Goal: Task Accomplishment & Management: Use online tool/utility

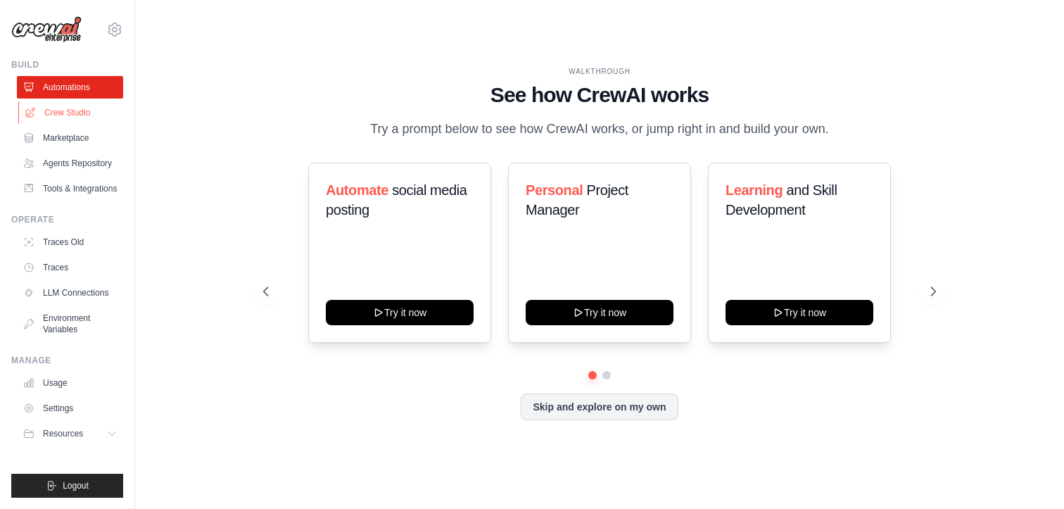
click at [79, 119] on link "Crew Studio" at bounding box center [71, 112] width 106 height 23
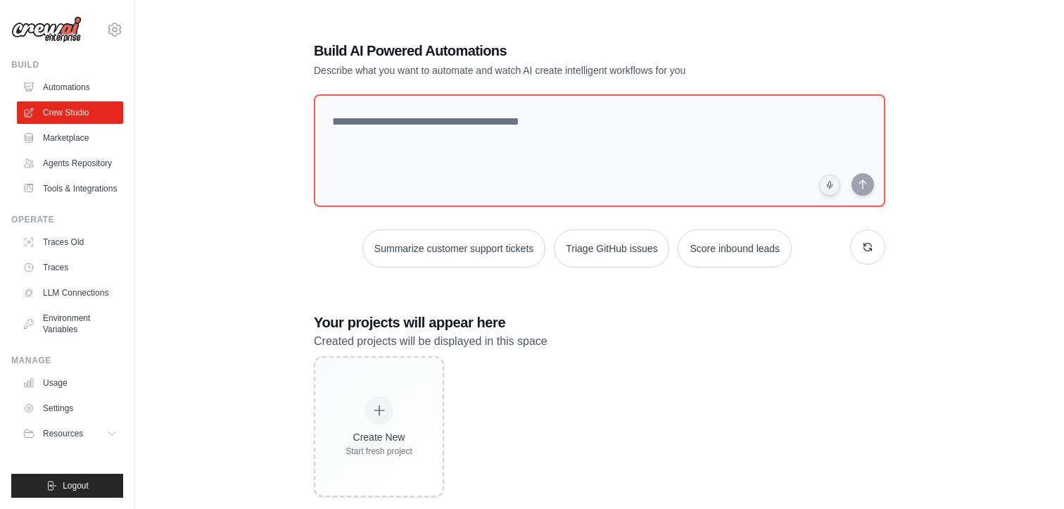
scroll to position [28, 0]
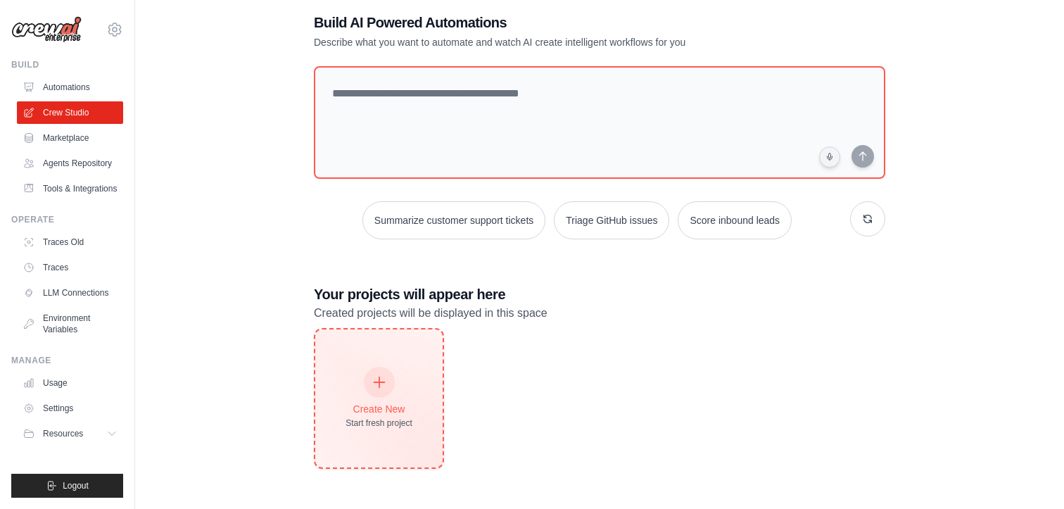
click at [378, 360] on div "Create New Start fresh project" at bounding box center [378, 398] width 127 height 138
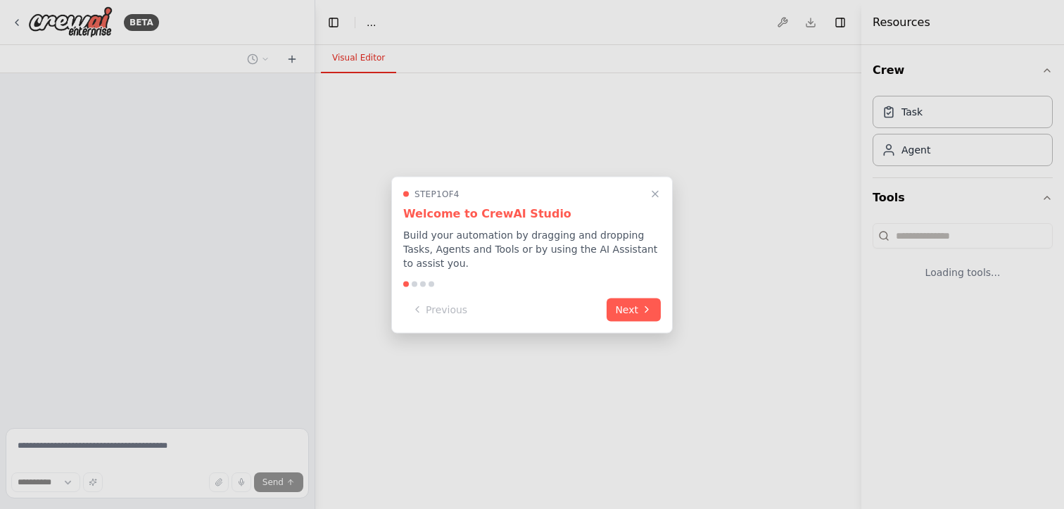
select select "****"
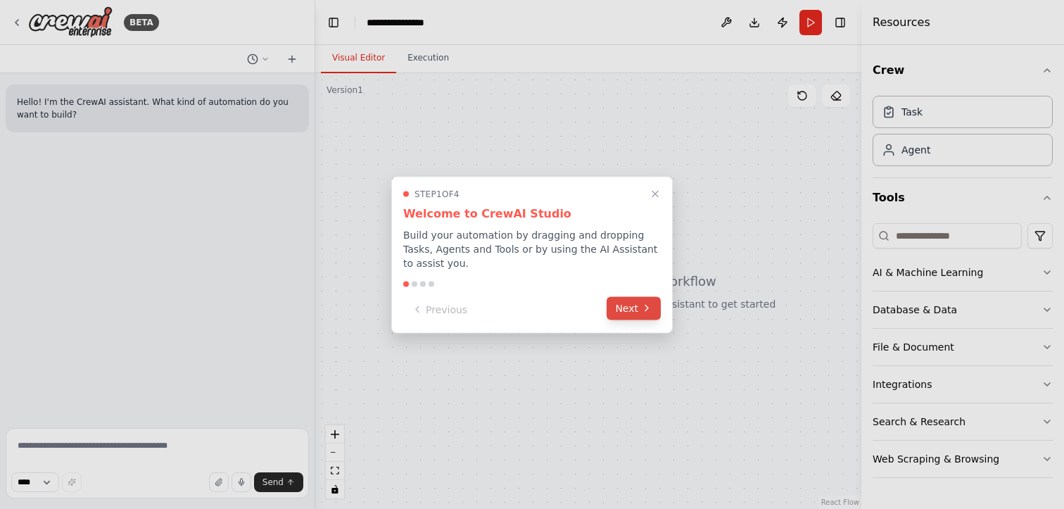
click at [616, 307] on button "Next" at bounding box center [634, 307] width 54 height 23
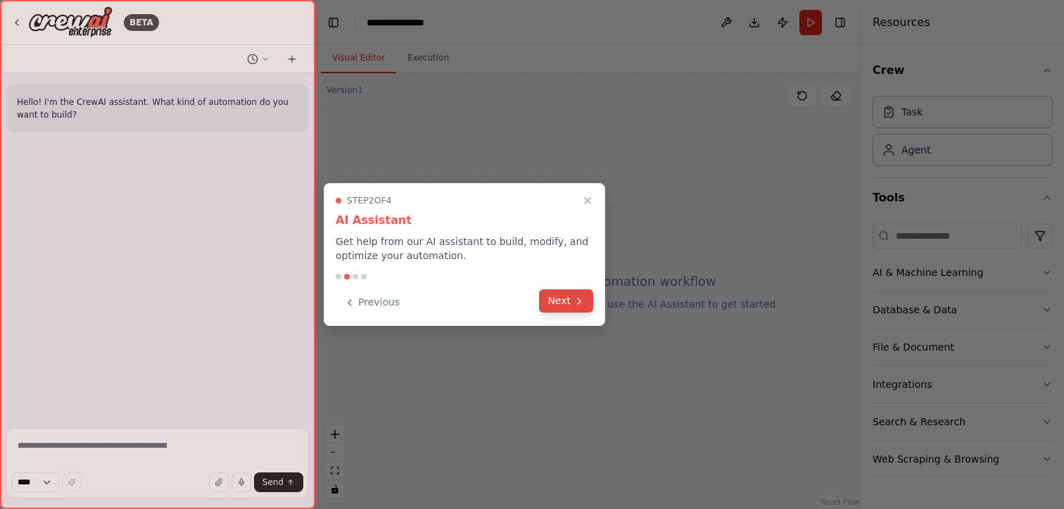
click at [580, 298] on icon at bounding box center [579, 301] width 11 height 11
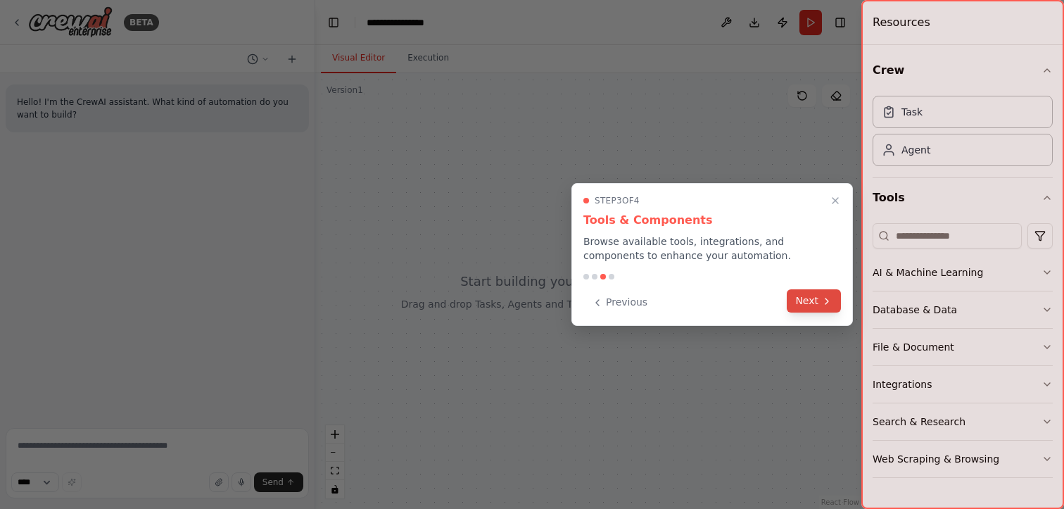
click at [819, 300] on button "Next" at bounding box center [814, 300] width 54 height 23
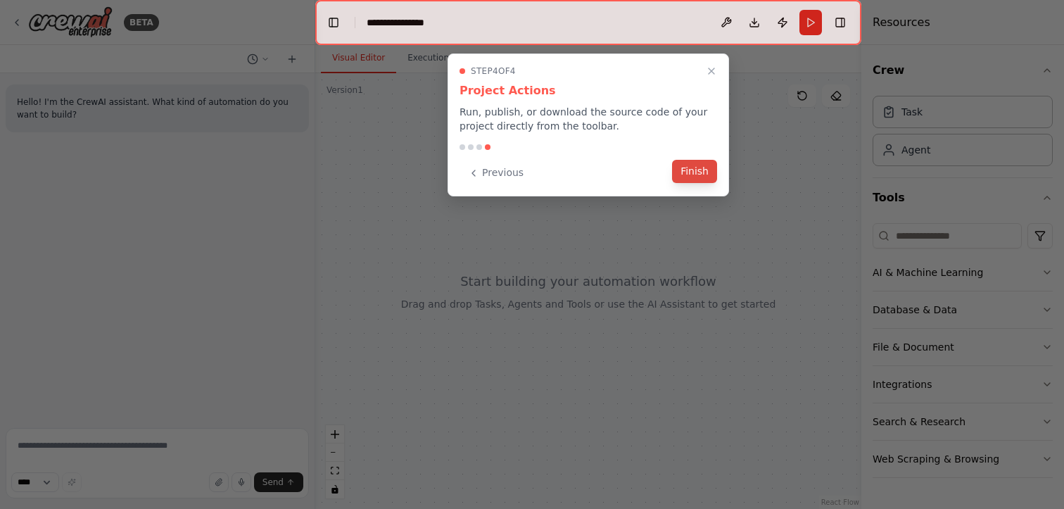
click at [689, 177] on button "Finish" at bounding box center [694, 171] width 45 height 23
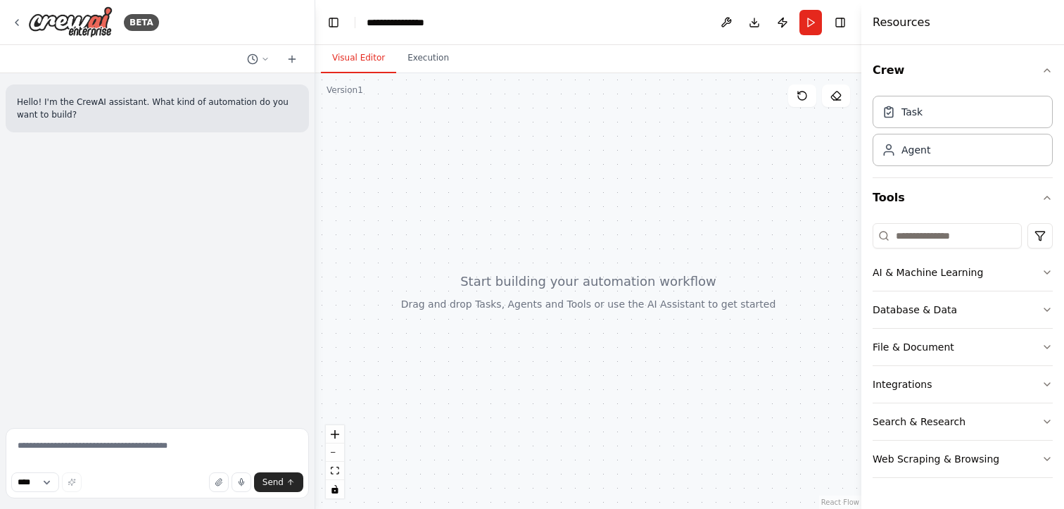
click at [550, 305] on div at bounding box center [588, 291] width 546 height 436
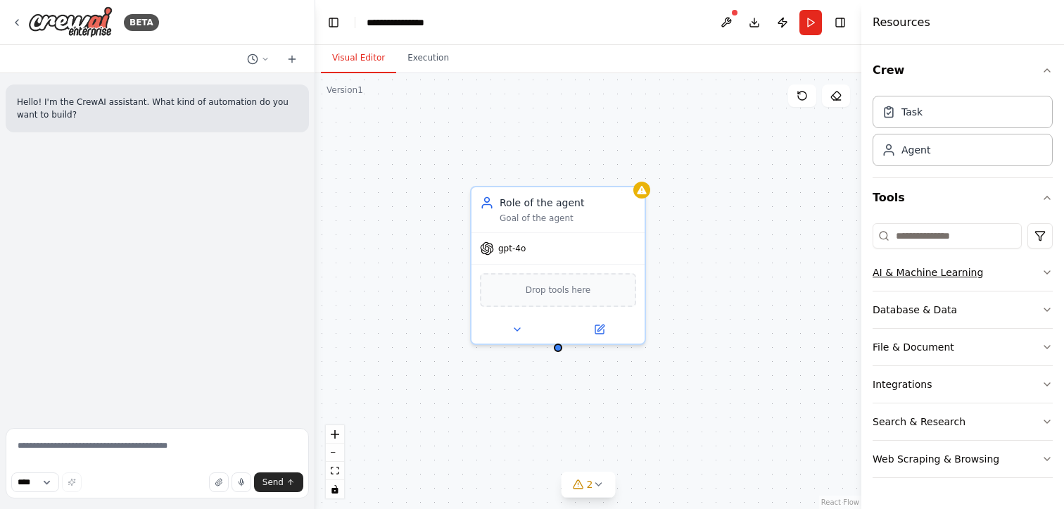
click at [1045, 270] on icon "button" at bounding box center [1047, 272] width 11 height 11
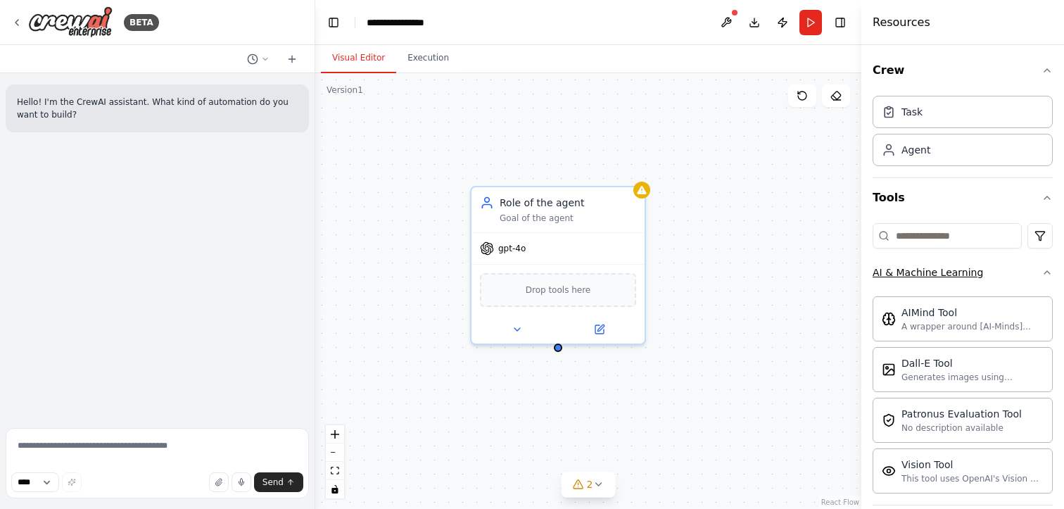
click at [1045, 270] on icon "button" at bounding box center [1047, 272] width 11 height 11
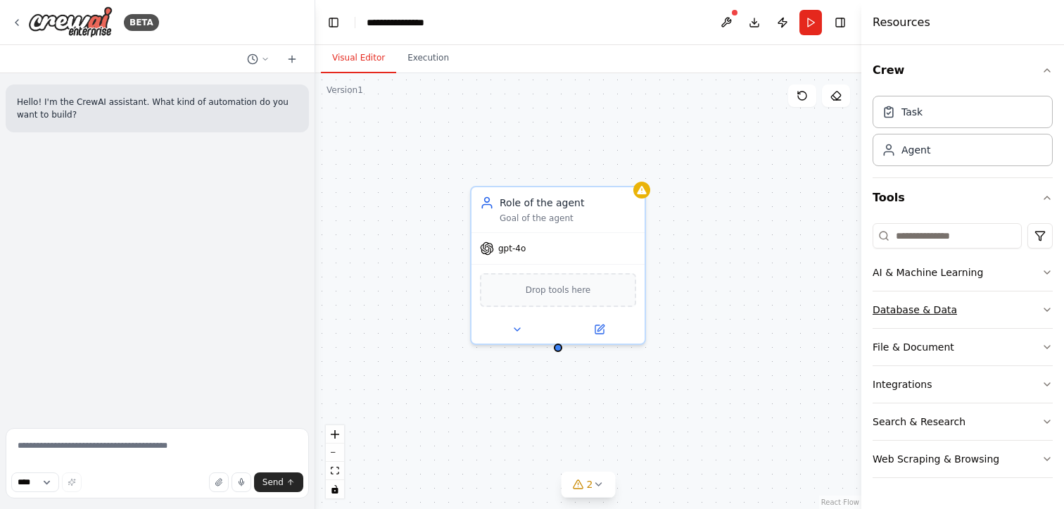
click at [1041, 302] on button "Database & Data" at bounding box center [963, 309] width 180 height 37
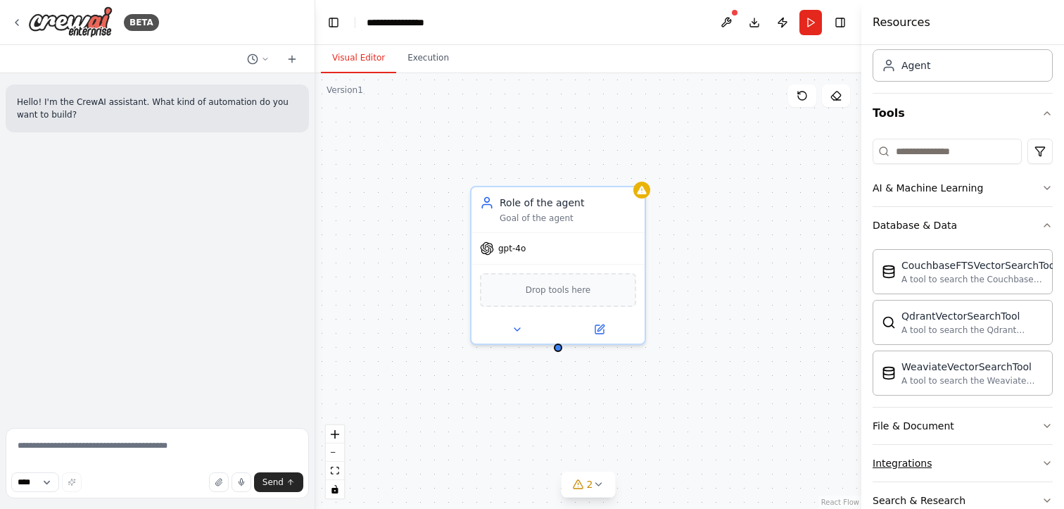
scroll to position [155, 0]
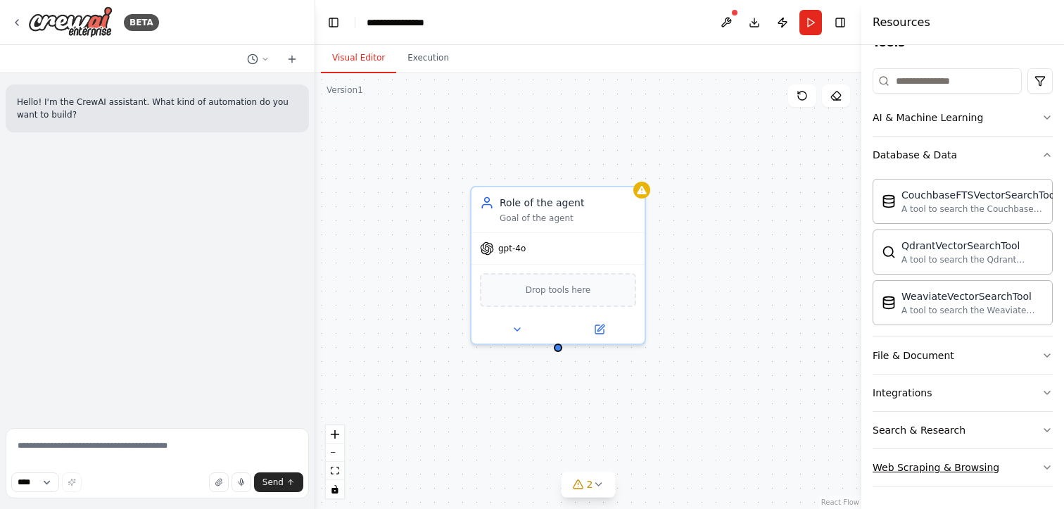
click at [1045, 462] on icon "button" at bounding box center [1047, 467] width 11 height 11
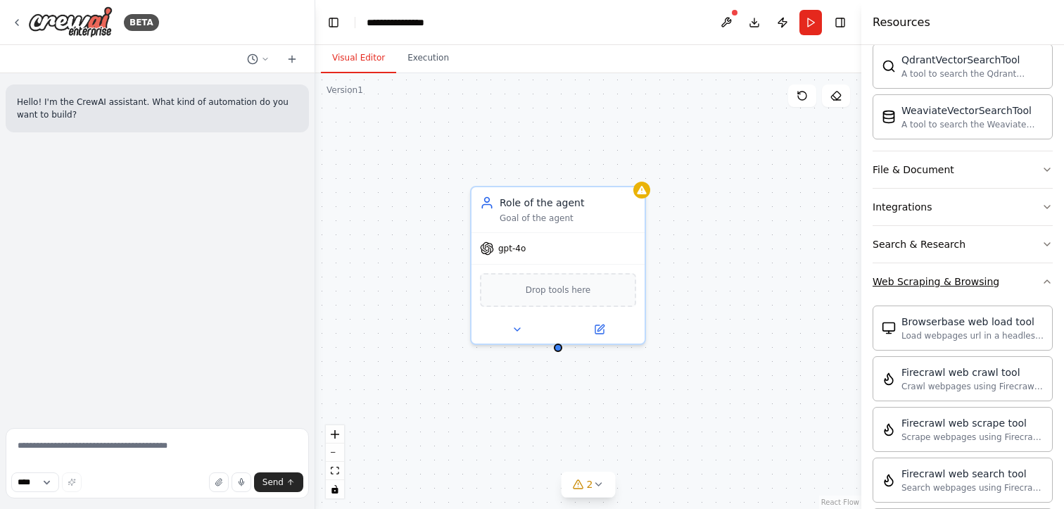
scroll to position [343, 0]
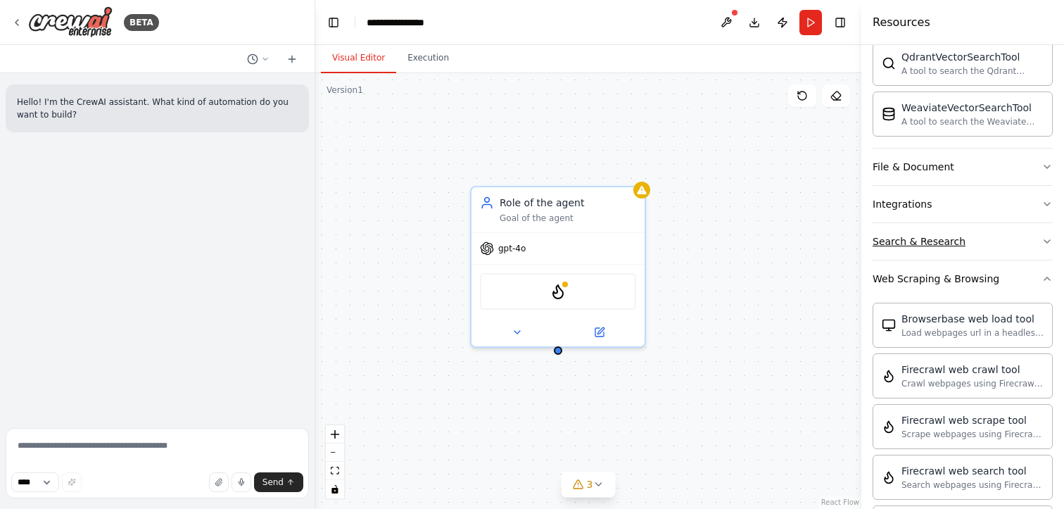
click at [1045, 241] on icon "button" at bounding box center [1048, 241] width 6 height 3
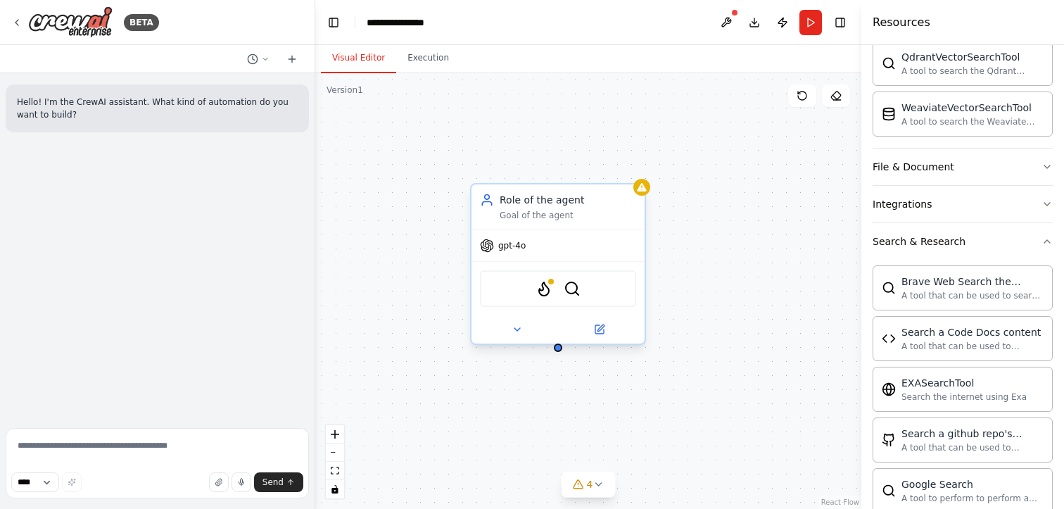
click at [550, 196] on div "Role of the agent" at bounding box center [568, 200] width 137 height 14
click at [557, 223] on div "Role of the agent Goal of the agent" at bounding box center [558, 206] width 173 height 45
click at [1052, 243] on icon "button" at bounding box center [1047, 241] width 11 height 11
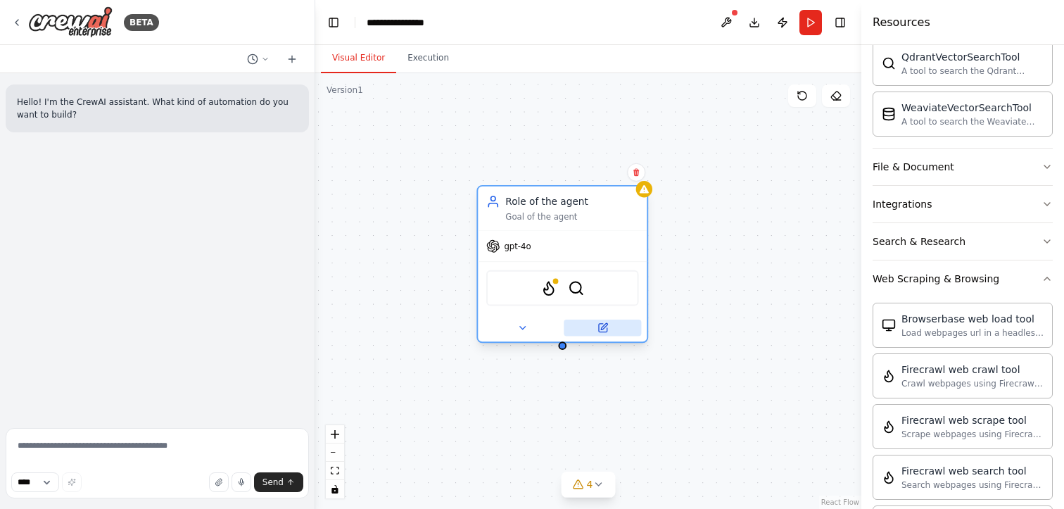
click at [605, 327] on icon at bounding box center [604, 326] width 6 height 6
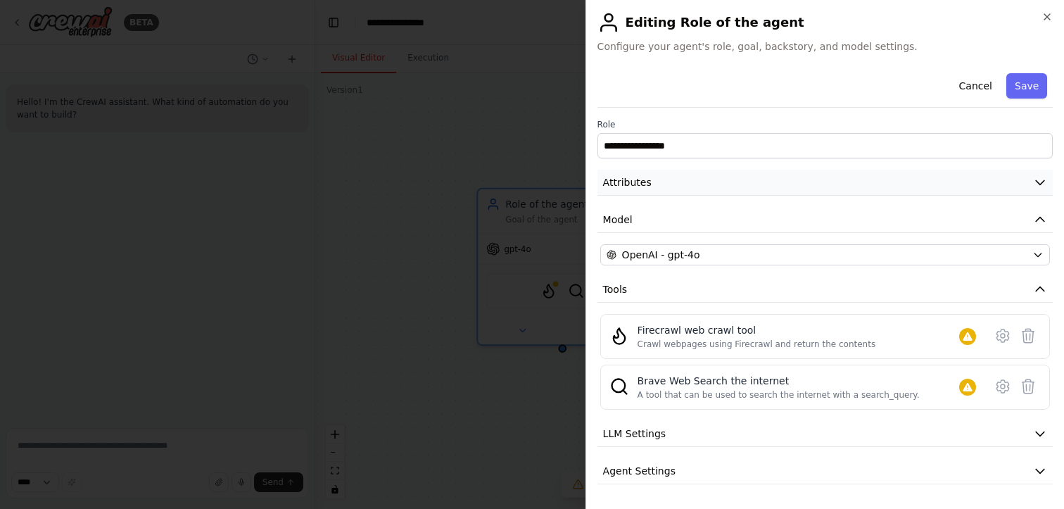
click at [1037, 183] on icon "button" at bounding box center [1040, 182] width 14 height 14
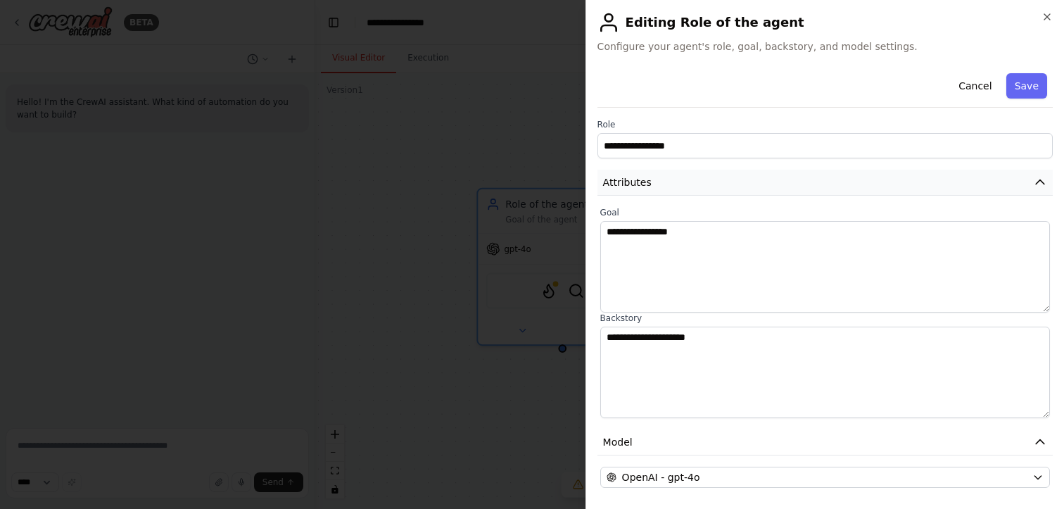
click at [1037, 183] on icon "button" at bounding box center [1040, 182] width 14 height 14
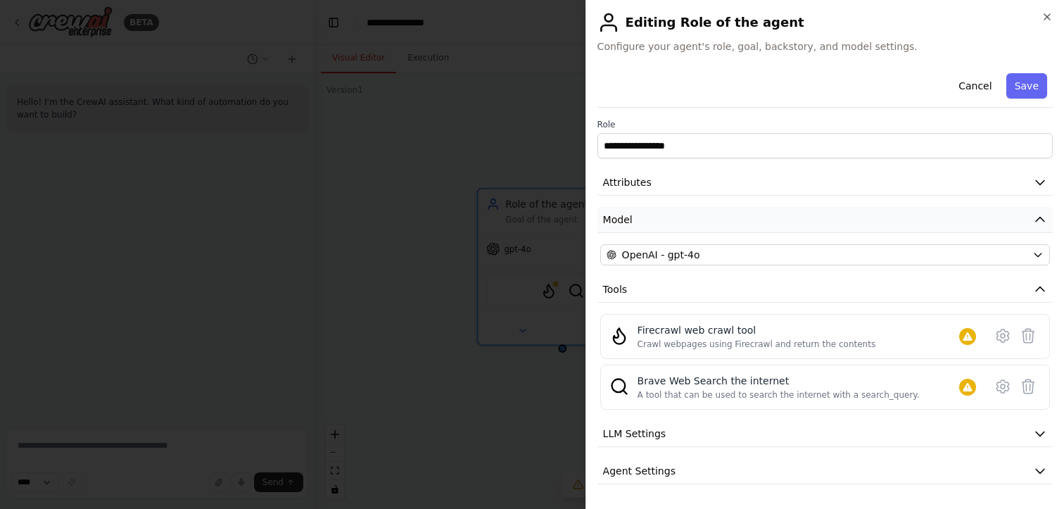
click at [1037, 213] on icon "button" at bounding box center [1040, 220] width 14 height 14
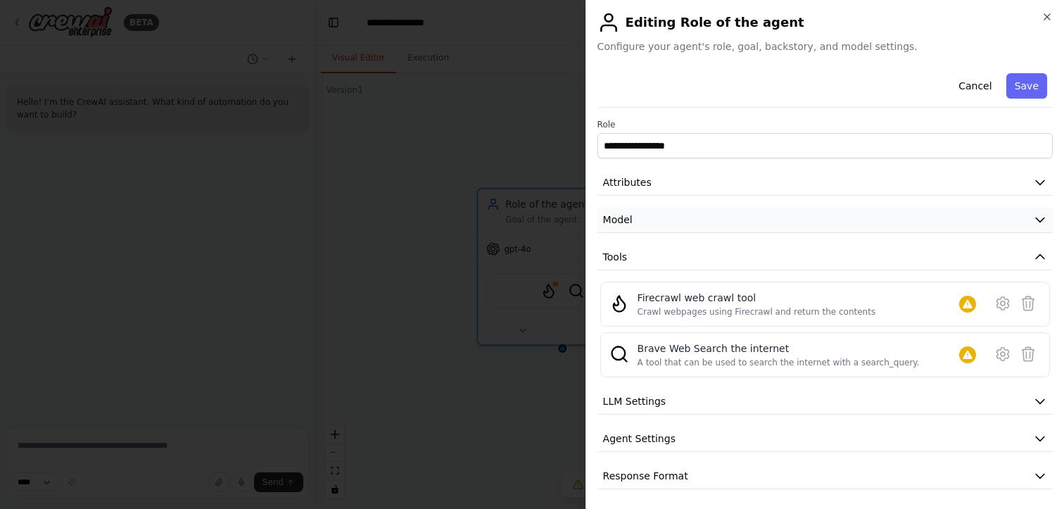
click at [1037, 213] on icon "button" at bounding box center [1040, 220] width 14 height 14
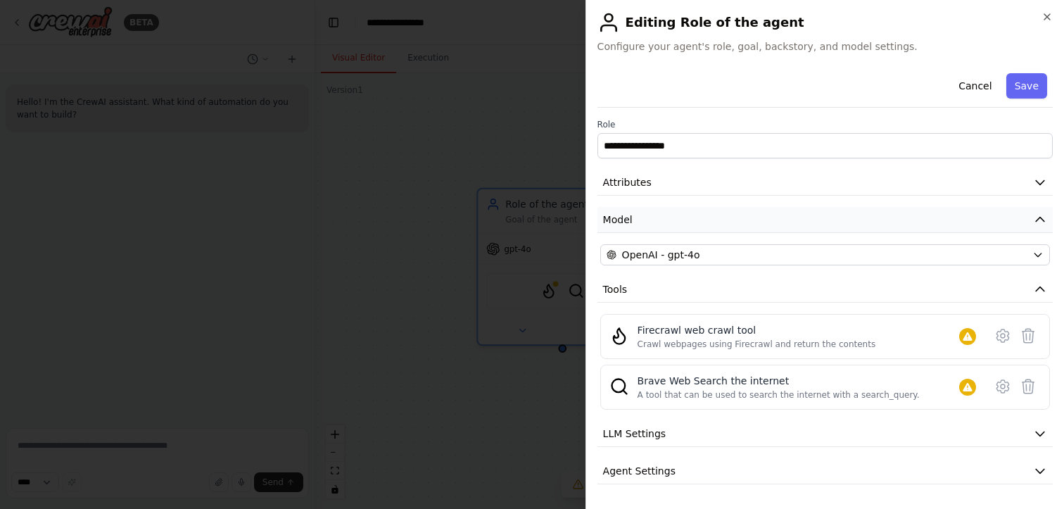
click at [1037, 213] on icon "button" at bounding box center [1040, 220] width 14 height 14
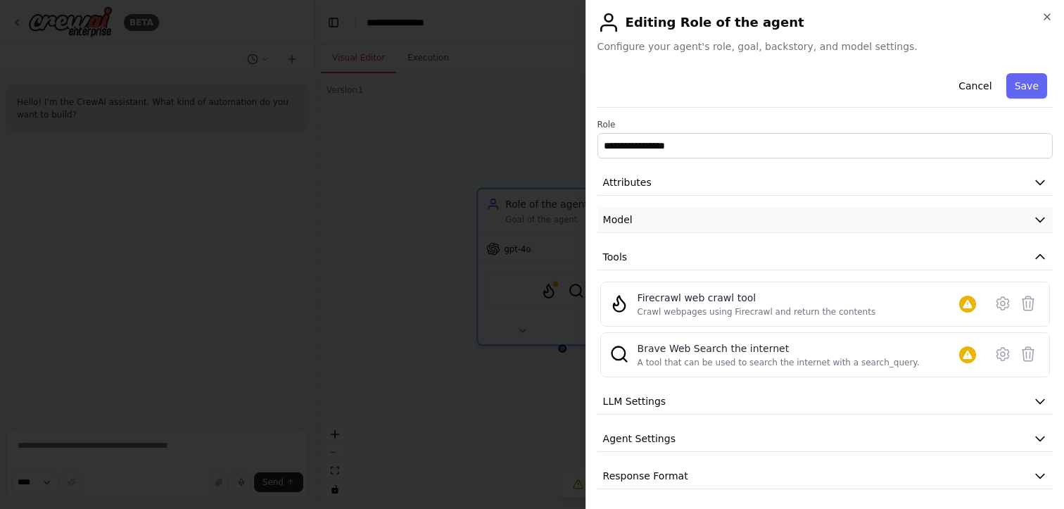
click at [1037, 213] on icon "button" at bounding box center [1040, 220] width 14 height 14
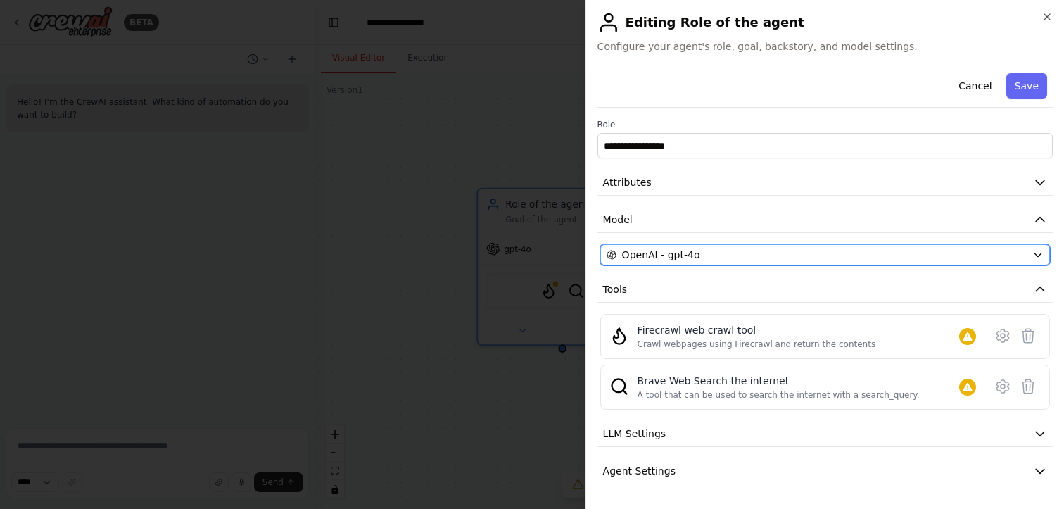
click at [1033, 246] on button "OpenAI - gpt-4o" at bounding box center [825, 254] width 450 height 21
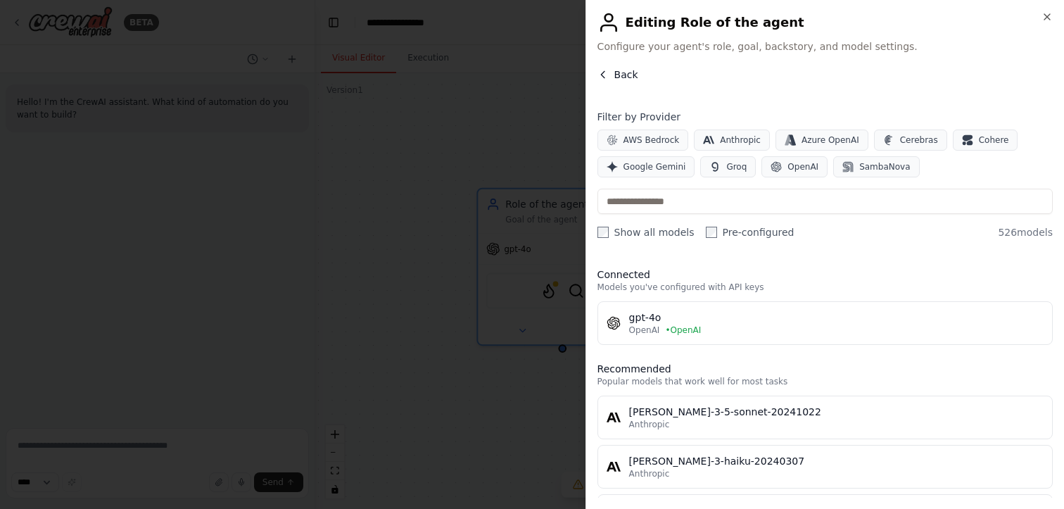
click at [619, 72] on span "Back" at bounding box center [626, 75] width 24 height 14
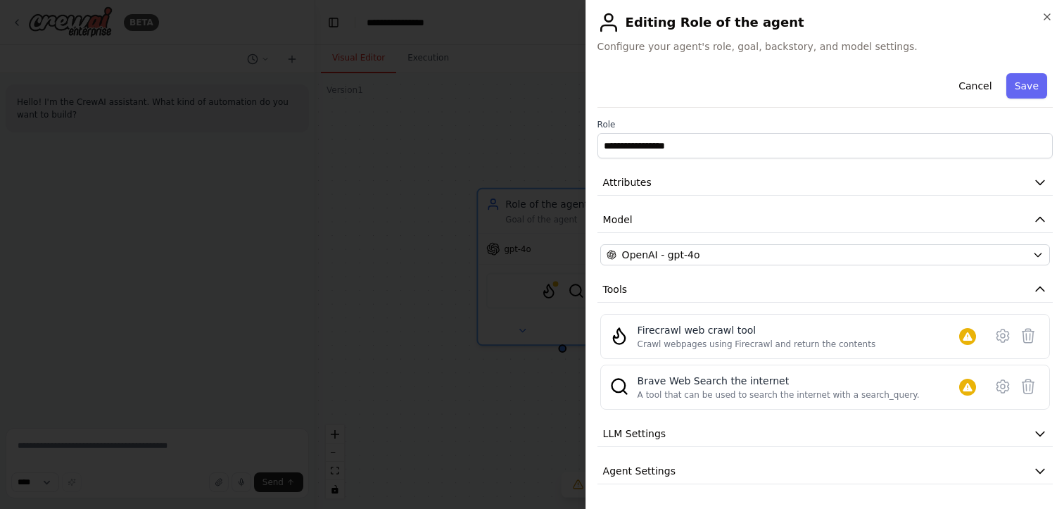
scroll to position [35, 0]
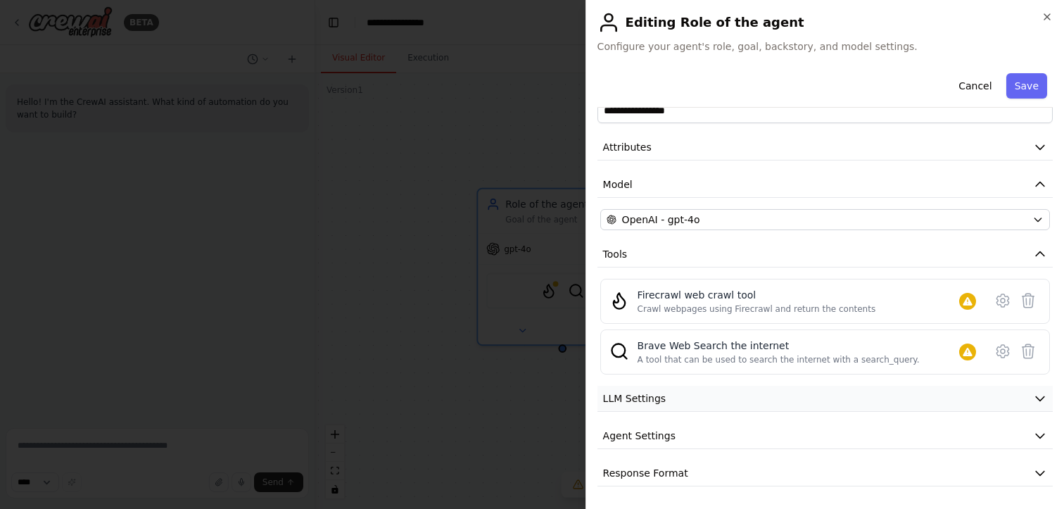
click at [838, 397] on button "LLM Settings" at bounding box center [825, 399] width 455 height 26
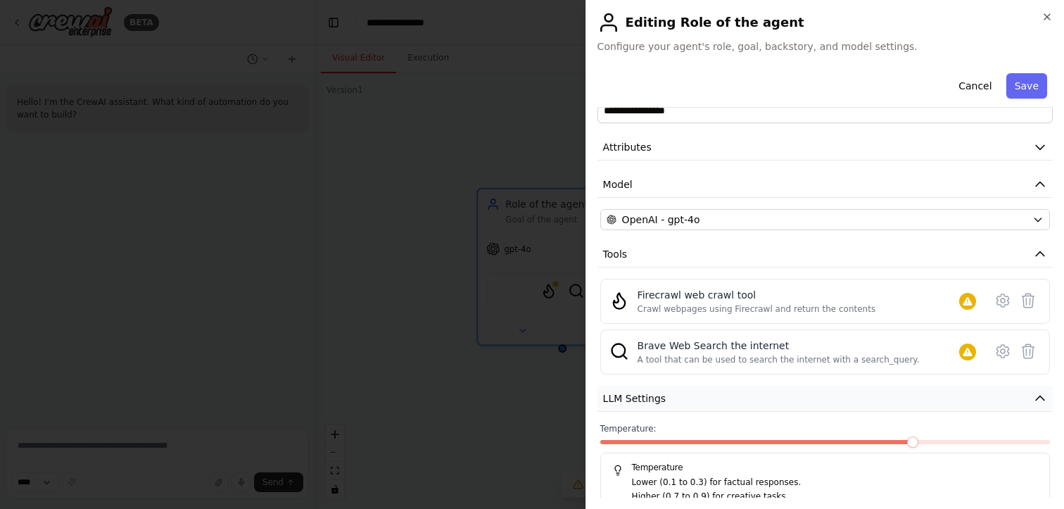
scroll to position [136, 0]
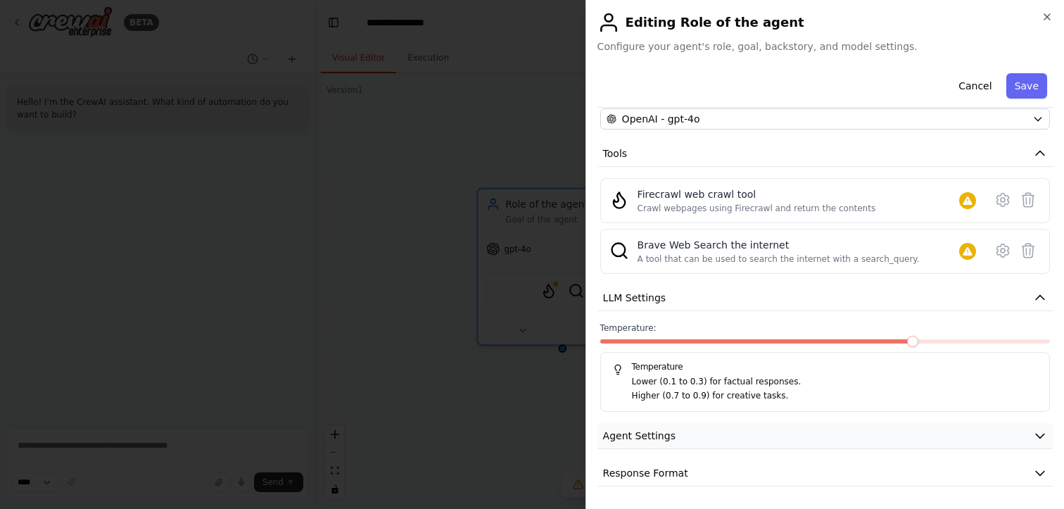
click at [829, 437] on button "Agent Settings" at bounding box center [825, 436] width 455 height 26
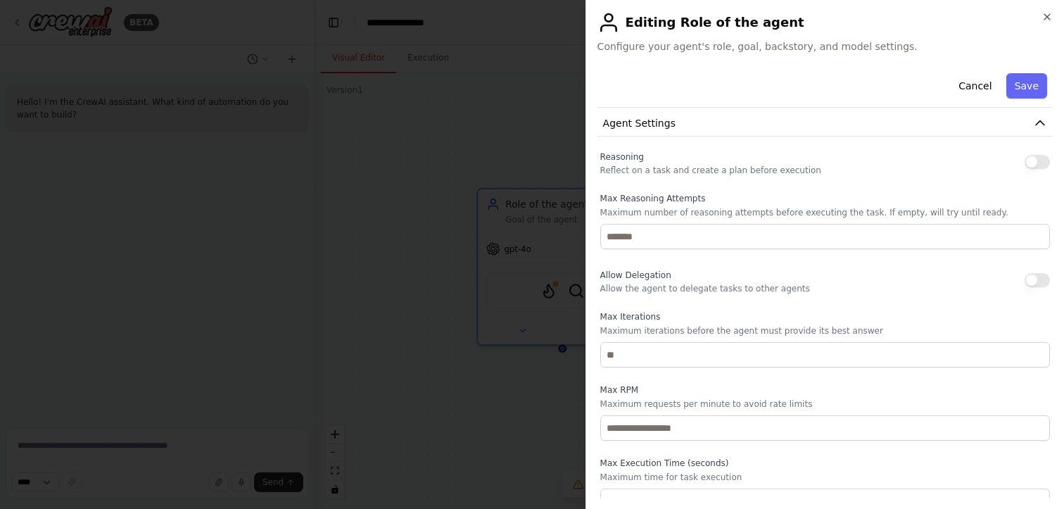
scroll to position [453, 0]
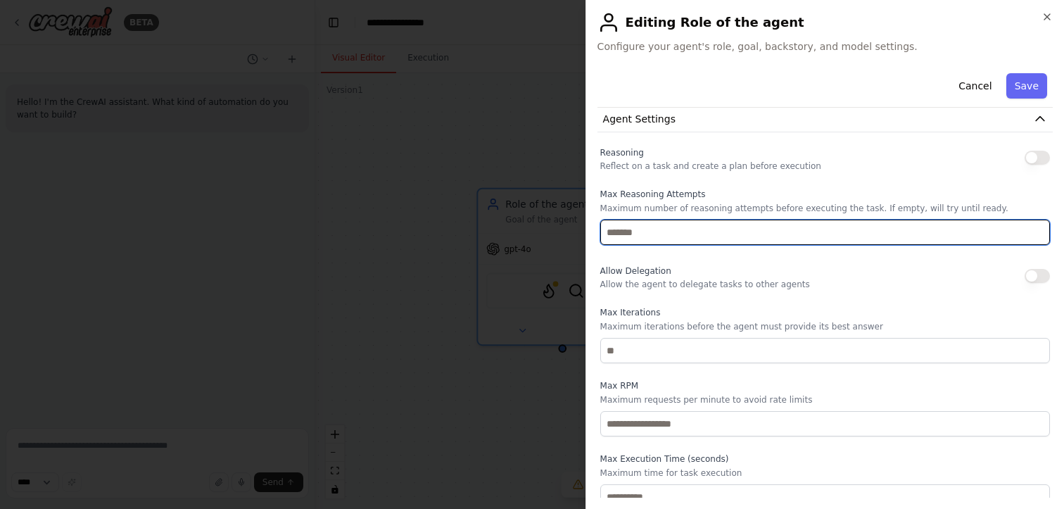
click at [821, 233] on input "number" at bounding box center [825, 232] width 450 height 25
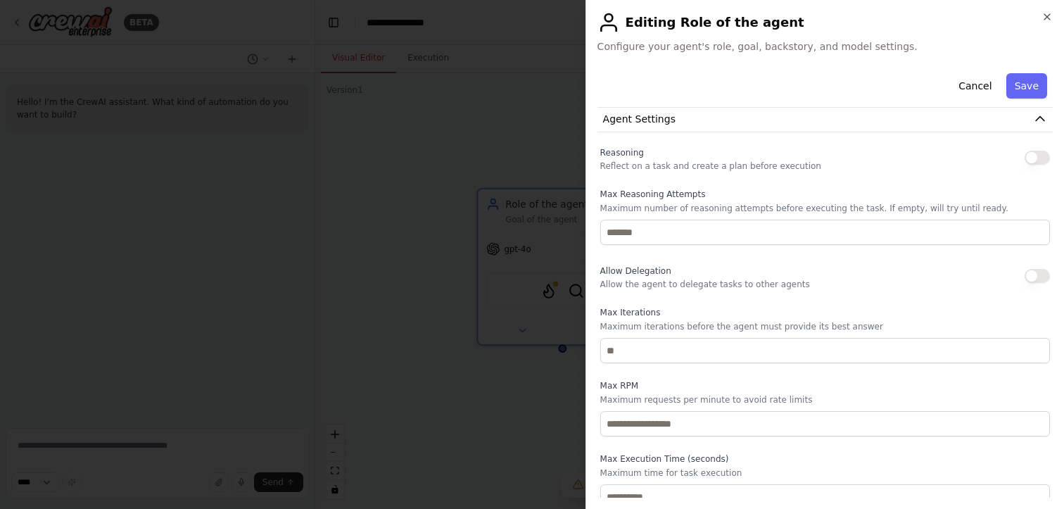
click at [851, 282] on div "Allow Delegation Allow the agent to delegate tasks to other agents" at bounding box center [825, 276] width 450 height 28
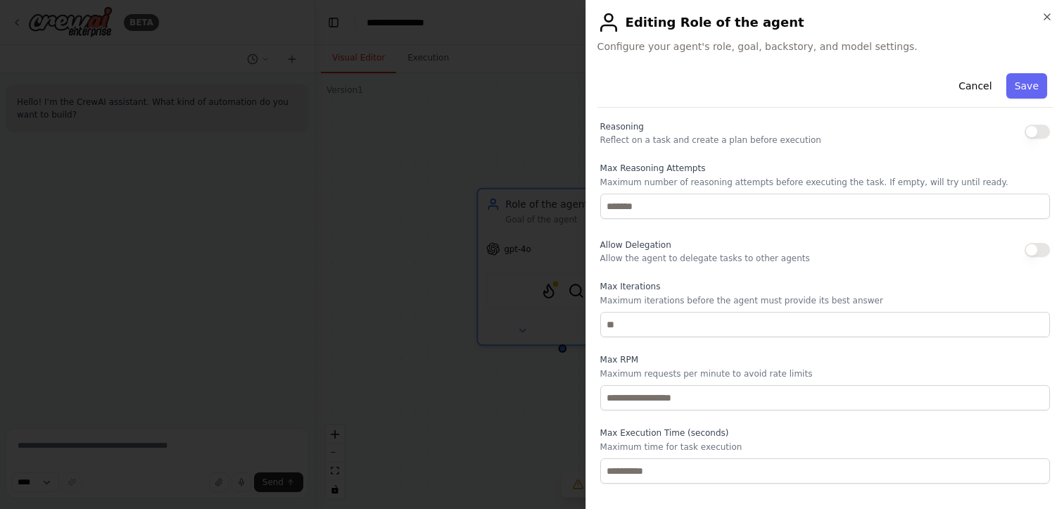
scroll to position [472, 0]
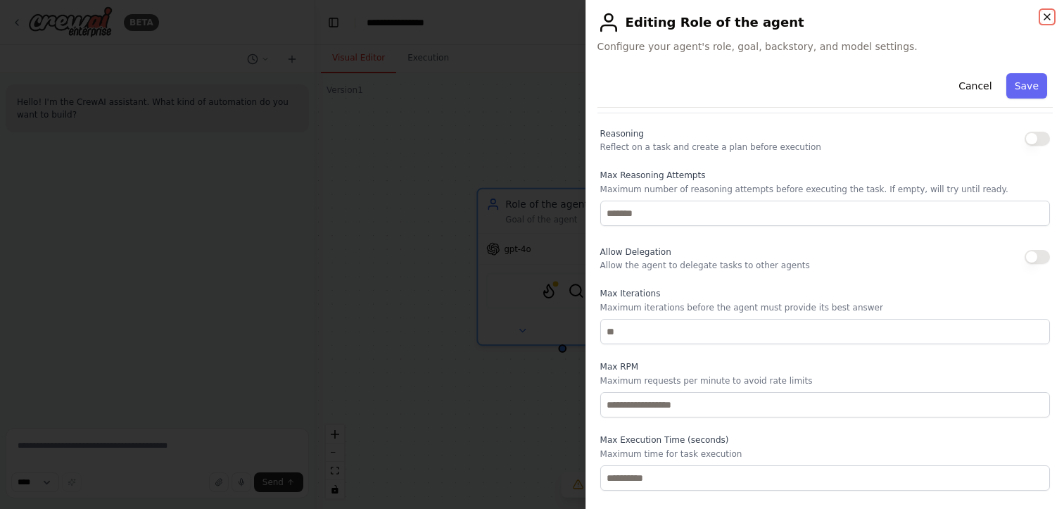
click at [1052, 13] on icon "button" at bounding box center [1047, 16] width 11 height 11
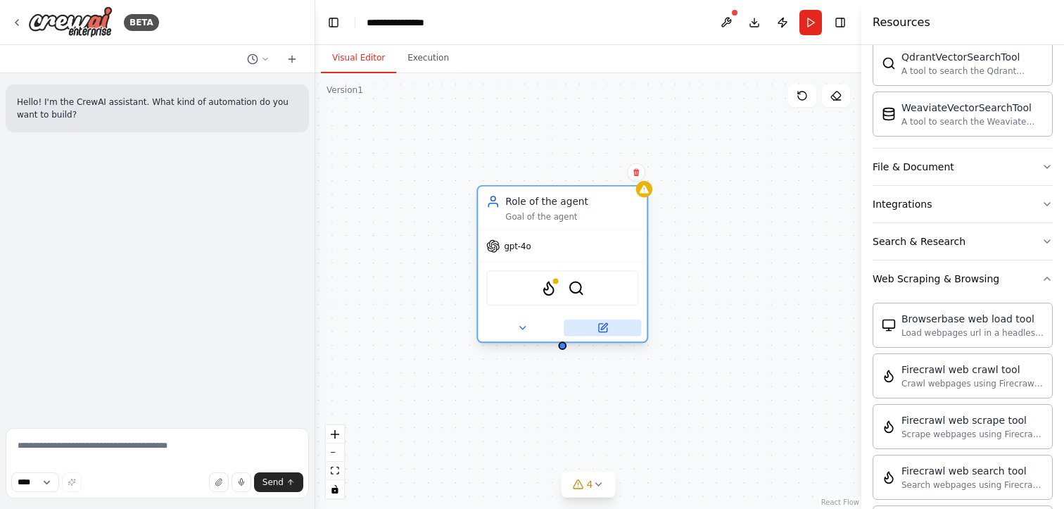
click at [605, 332] on icon at bounding box center [602, 328] width 8 height 8
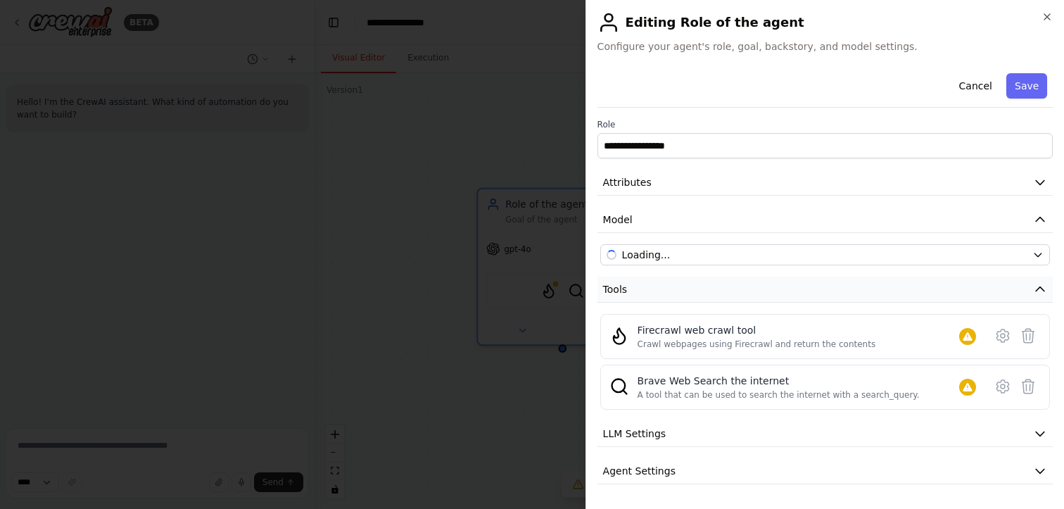
scroll to position [35, 0]
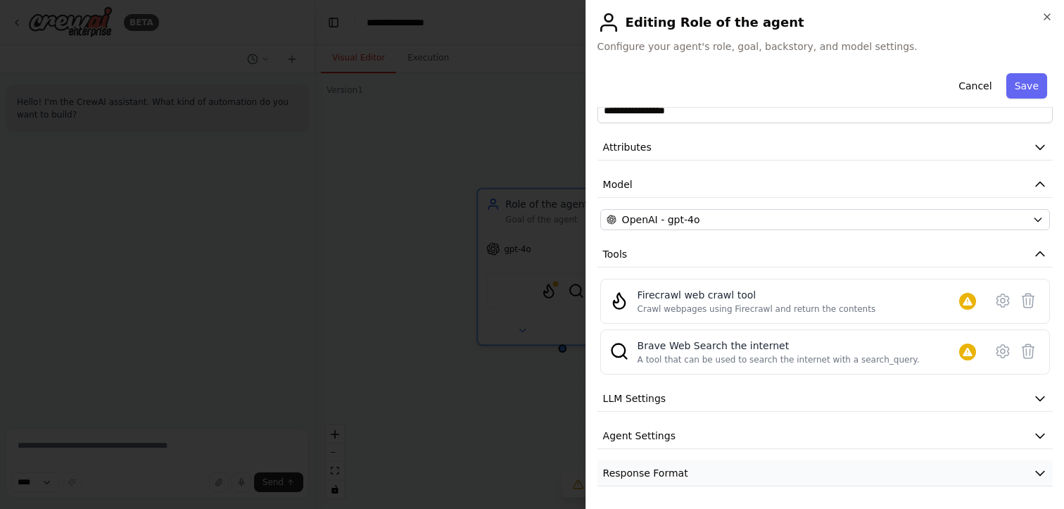
click at [734, 477] on button "Response Format" at bounding box center [825, 473] width 455 height 26
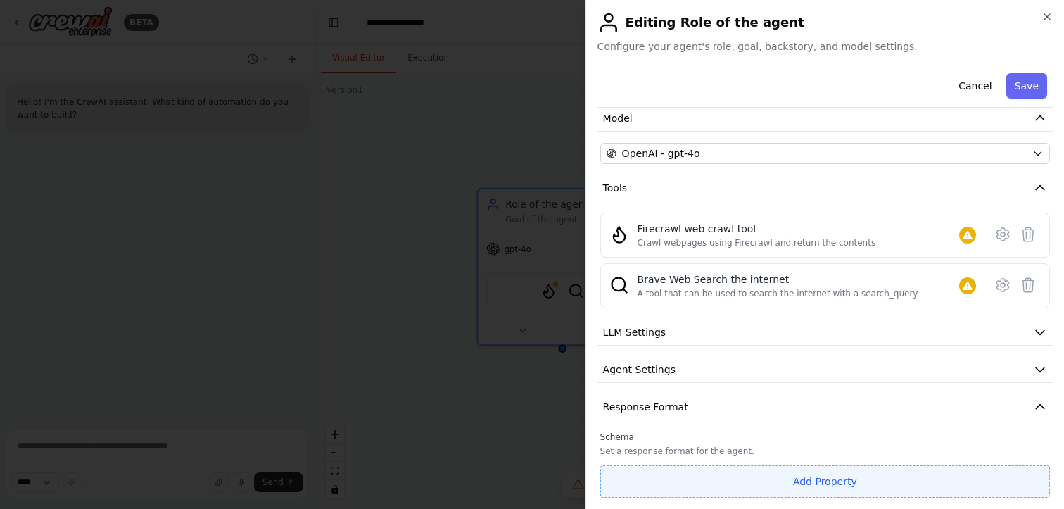
click at [799, 485] on button "Add Property" at bounding box center [825, 481] width 450 height 32
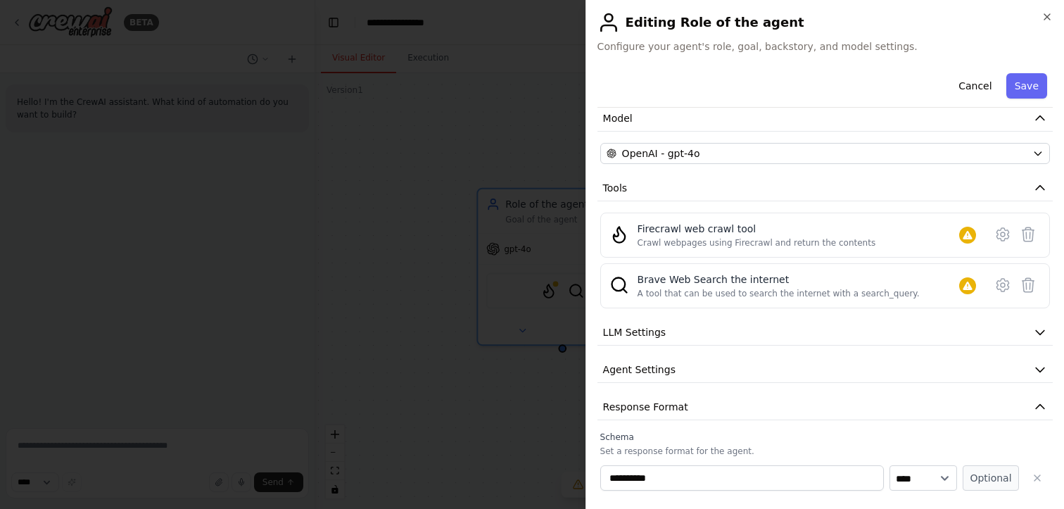
scroll to position [138, 0]
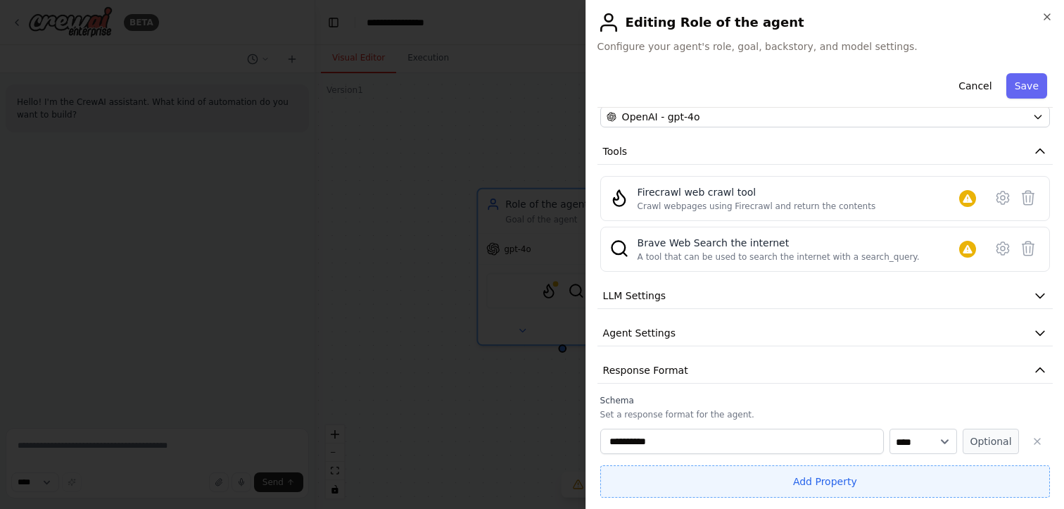
click at [838, 486] on button "Add Property" at bounding box center [825, 481] width 450 height 32
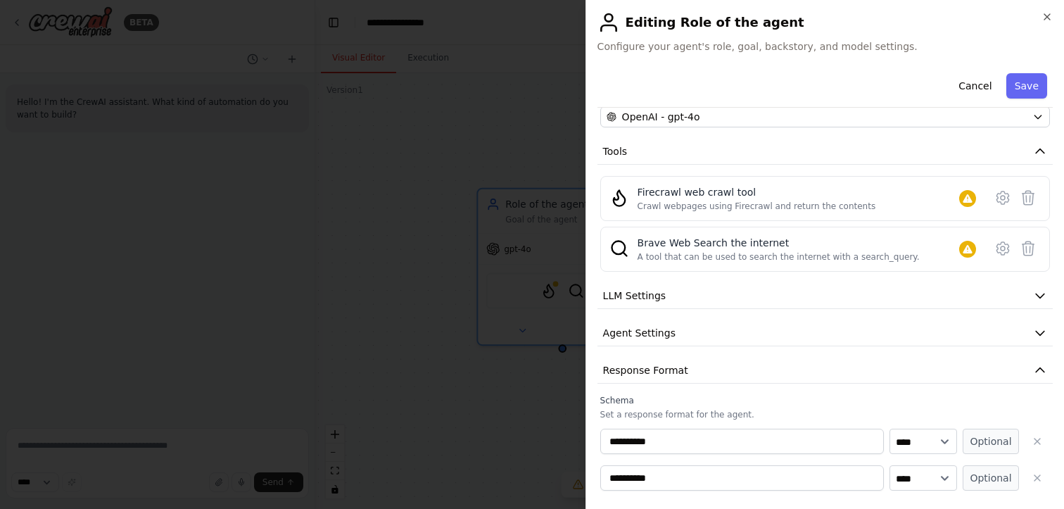
scroll to position [175, 0]
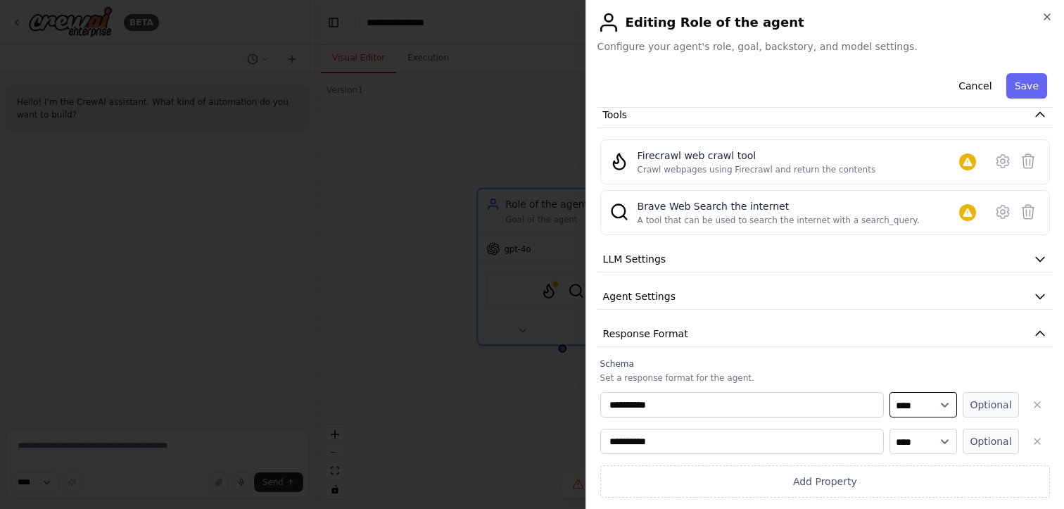
click at [927, 398] on select "**** ******* ******* **** ******" at bounding box center [924, 404] width 68 height 25
click at [890, 392] on select "**** ******* ******* **** ******" at bounding box center [924, 404] width 68 height 25
click at [928, 363] on label "Schema" at bounding box center [825, 363] width 450 height 11
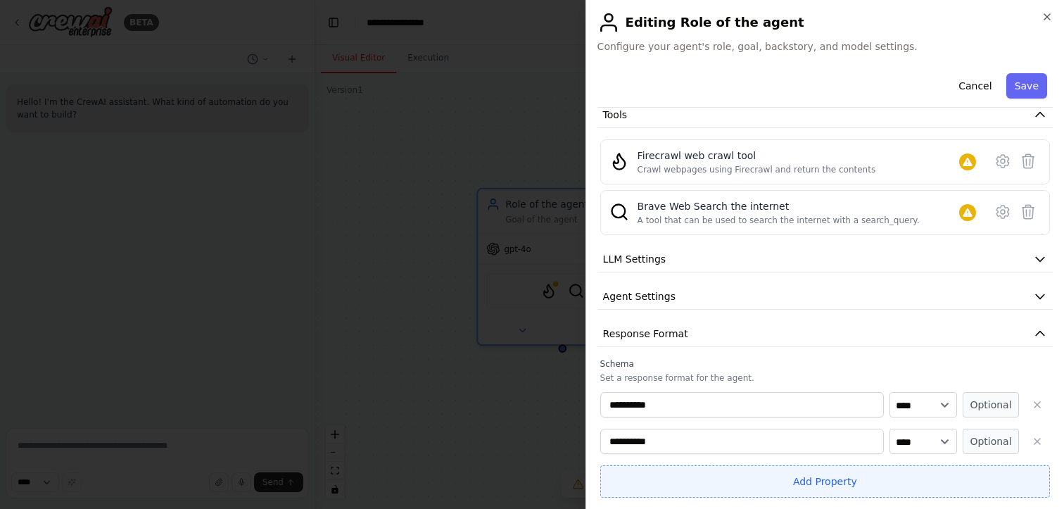
click at [792, 477] on button "Add Property" at bounding box center [825, 481] width 450 height 32
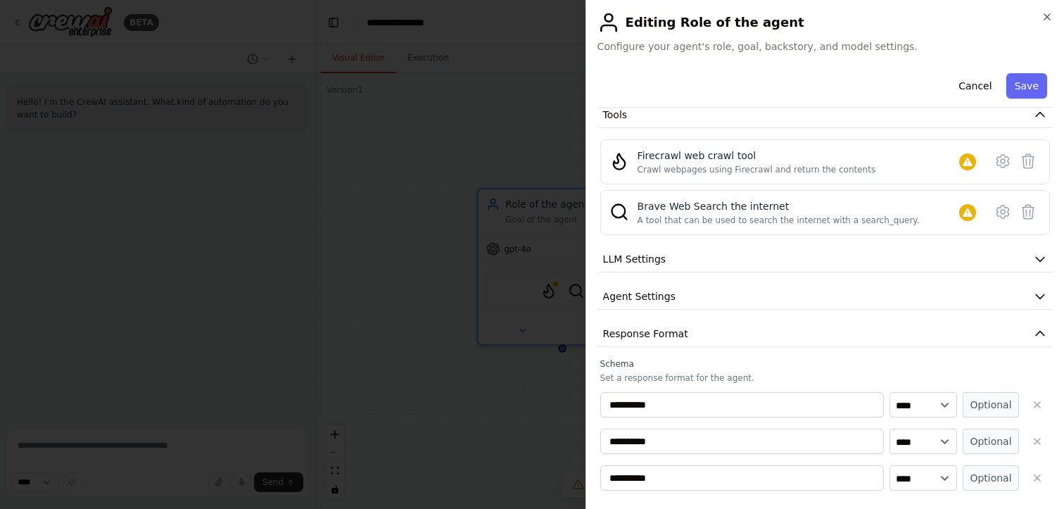
scroll to position [211, 0]
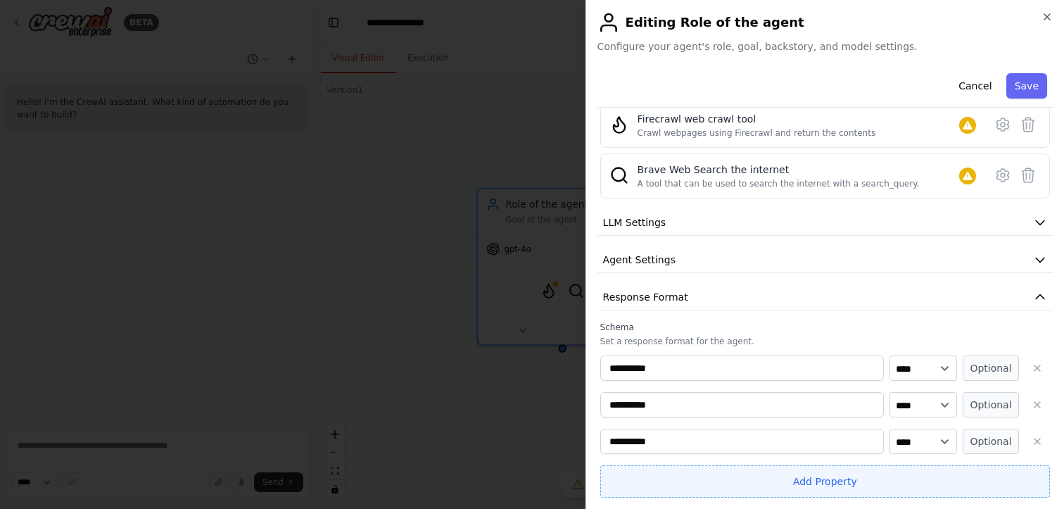
click at [792, 477] on button "Add Property" at bounding box center [825, 481] width 450 height 32
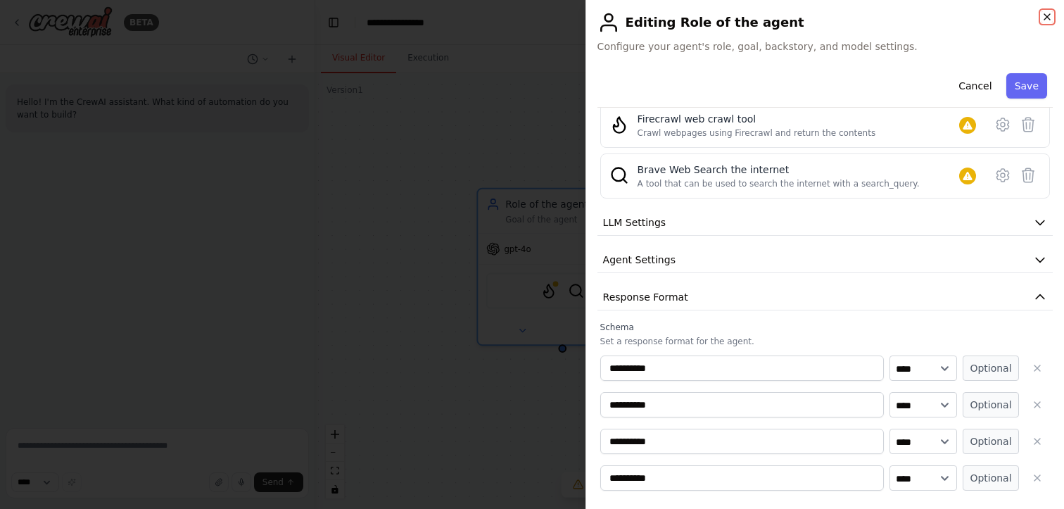
click at [1049, 18] on icon "button" at bounding box center [1047, 16] width 11 height 11
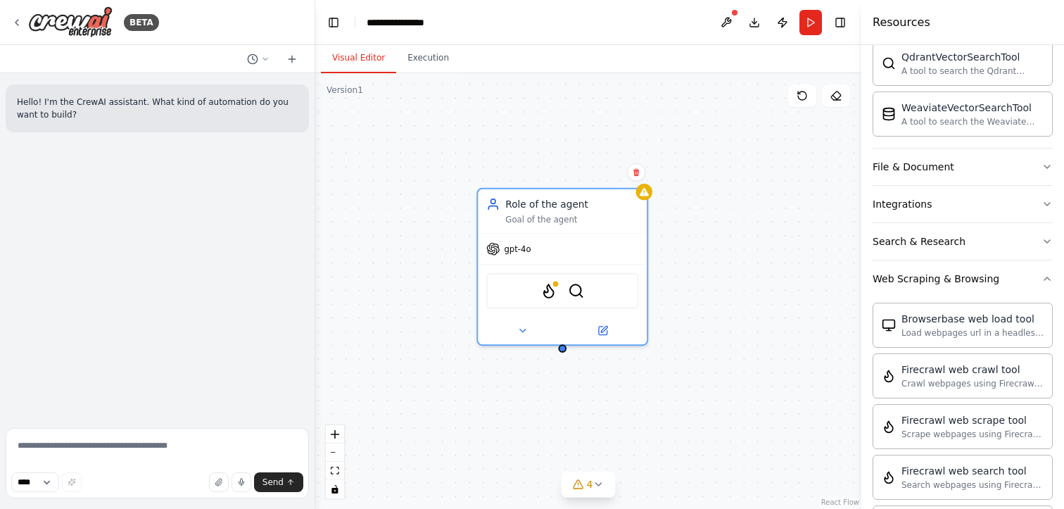
click at [807, 238] on div "Role of the agent Goal of the agent gpt-4o FirecrawlCrawlWebsiteTool BraveSearc…" at bounding box center [588, 291] width 546 height 436
click at [524, 333] on icon at bounding box center [522, 327] width 11 height 11
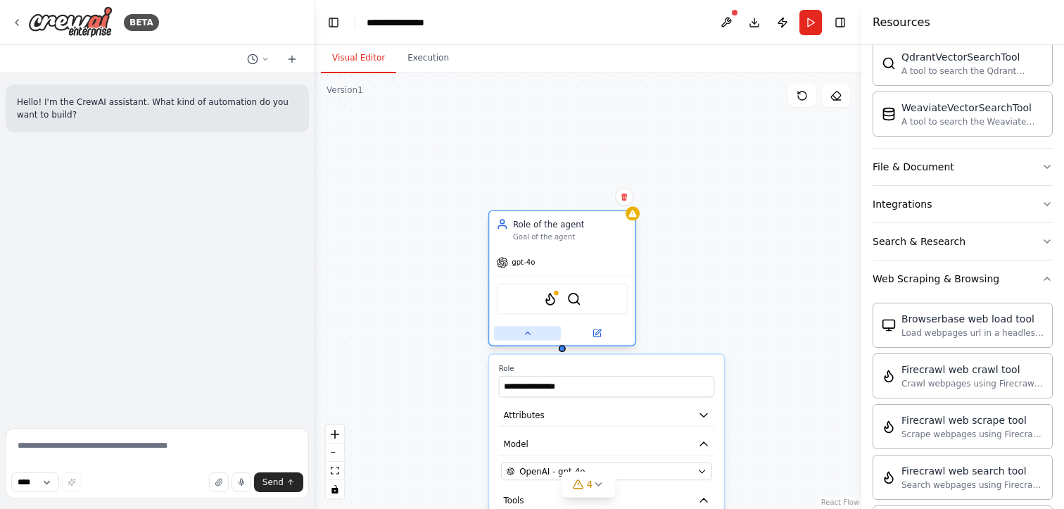
click at [524, 334] on icon at bounding box center [527, 333] width 9 height 9
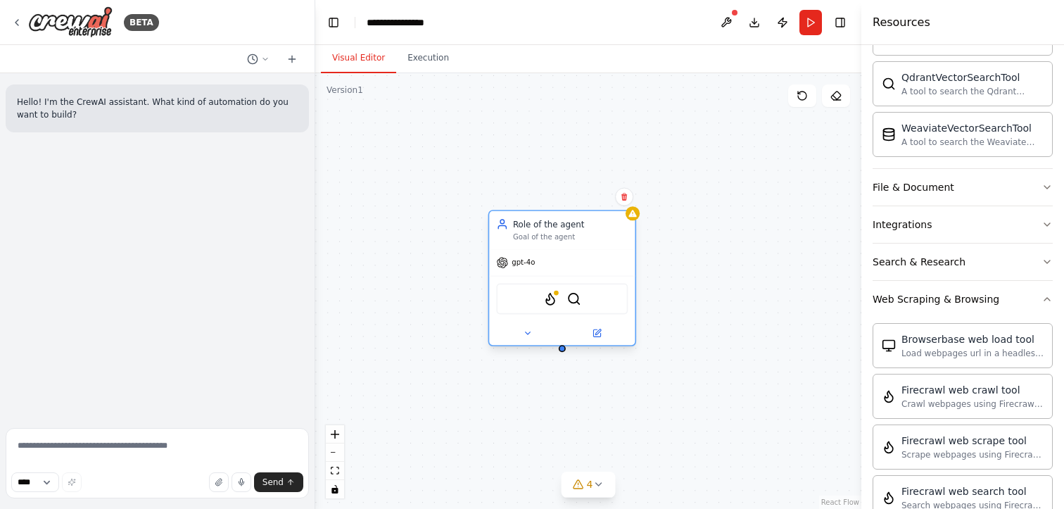
click at [562, 353] on div "Role of the agent Goal of the agent gpt-4o FirecrawlCrawlWebsiteTool BraveSearc…" at bounding box center [588, 291] width 546 height 436
drag, startPoint x: 562, startPoint y: 351, endPoint x: 709, endPoint y: 424, distance: 164.3
click at [709, 424] on div "Role of the agent Goal of the agent gpt-4o FirecrawlCrawlWebsiteTool BraveSearc…" at bounding box center [588, 291] width 546 height 436
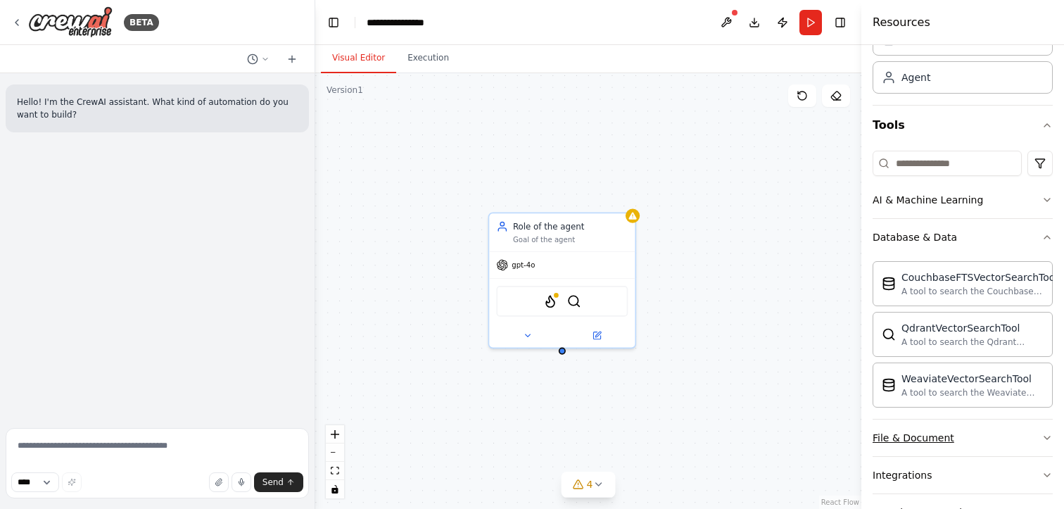
scroll to position [0, 0]
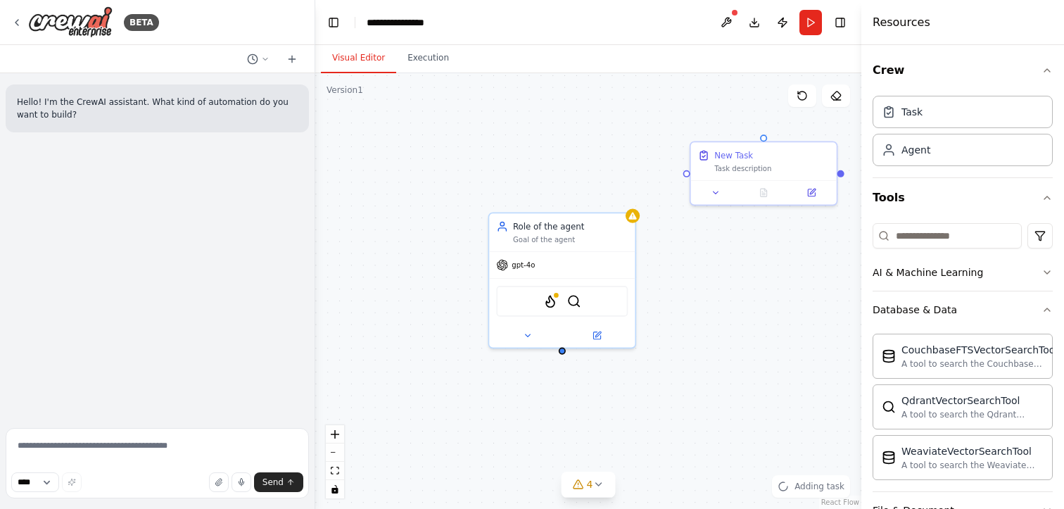
click at [746, 297] on div "Role of the agent Goal of the agent gpt-4o FirecrawlCrawlWebsiteTool BraveSearc…" at bounding box center [588, 291] width 546 height 436
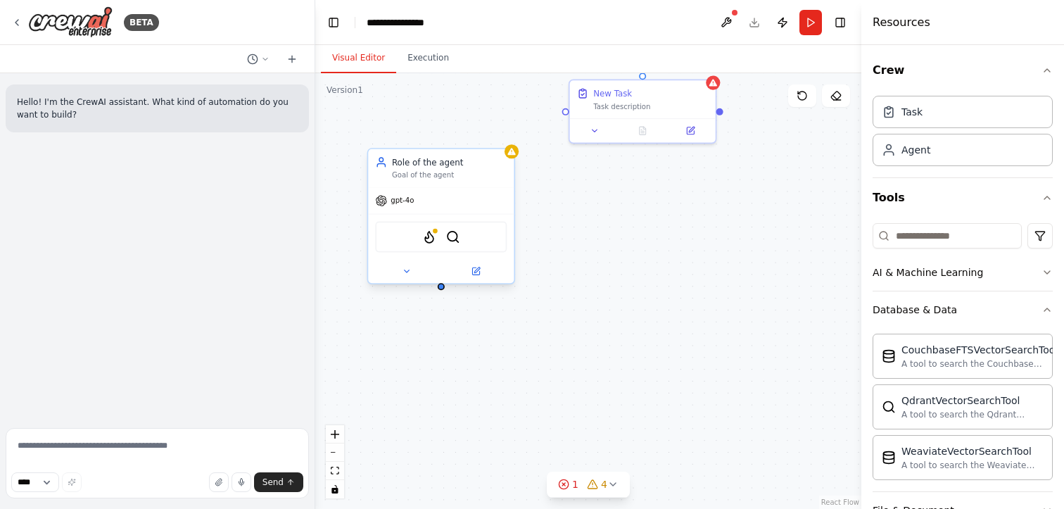
drag, startPoint x: 560, startPoint y: 353, endPoint x: 429, endPoint y: 298, distance: 142.0
click at [429, 298] on div "Role of the agent Goal of the agent gpt-4o FirecrawlCrawlWebsiteTool BraveSearc…" at bounding box center [588, 291] width 546 height 436
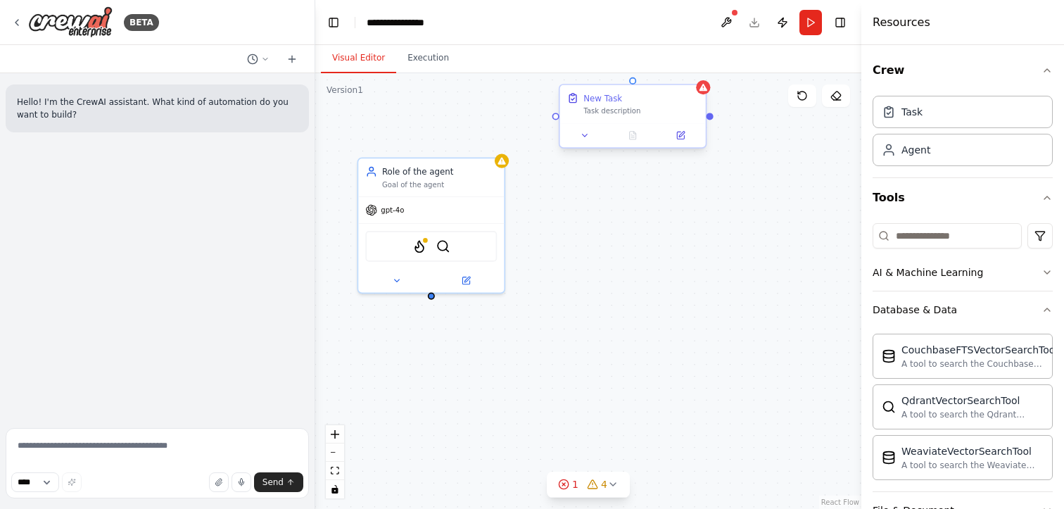
click at [613, 114] on div "Task description" at bounding box center [640, 110] width 115 height 9
click at [588, 137] on icon at bounding box center [584, 135] width 9 height 9
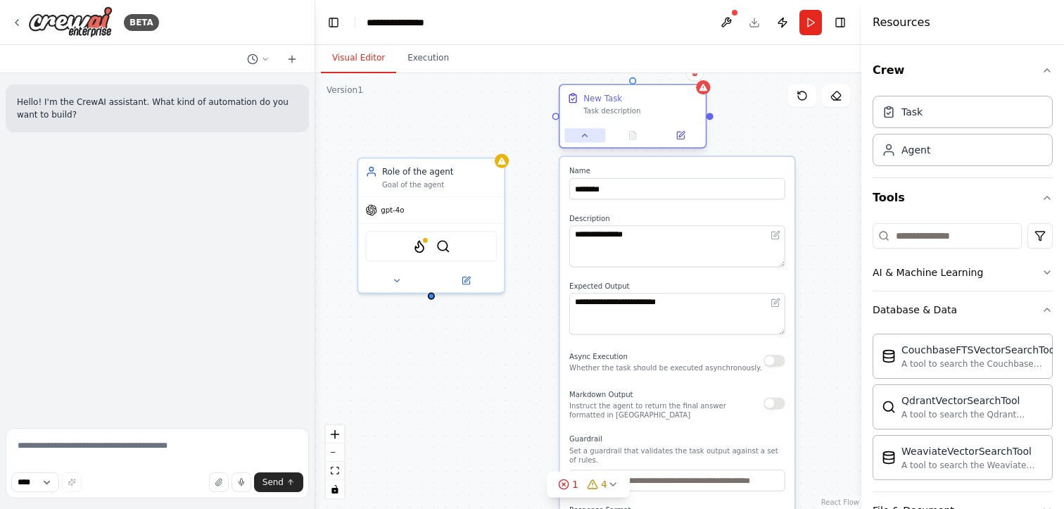
click at [588, 137] on icon at bounding box center [584, 135] width 9 height 9
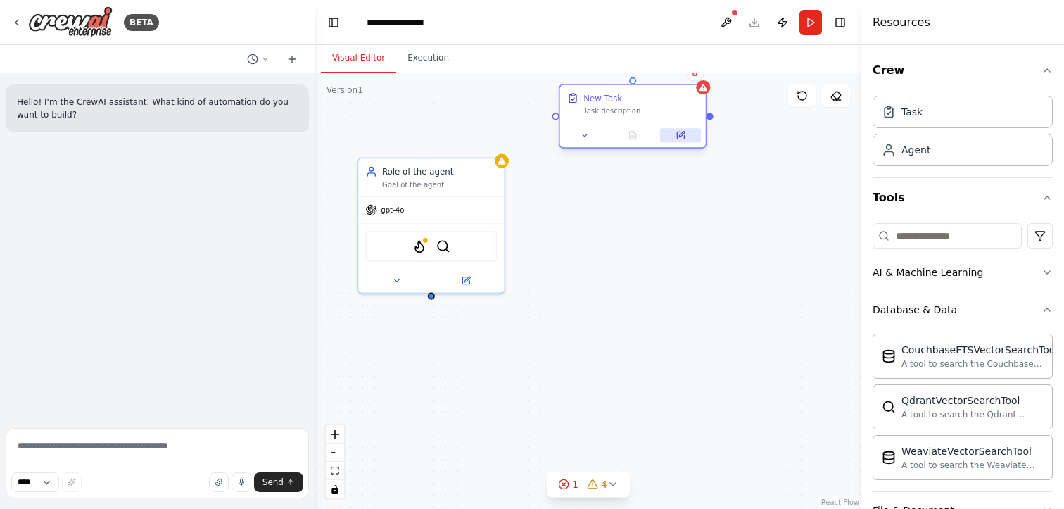
click at [681, 135] on icon at bounding box center [682, 135] width 6 height 6
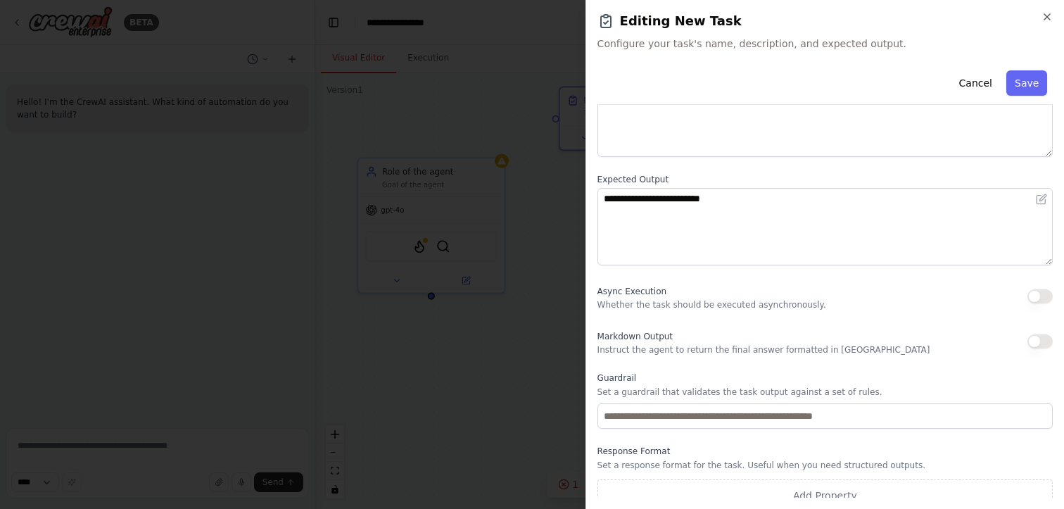
scroll to position [113, 0]
click at [680, 351] on p "Instruct the agent to return the final answer formatted in Markdown" at bounding box center [764, 348] width 333 height 11
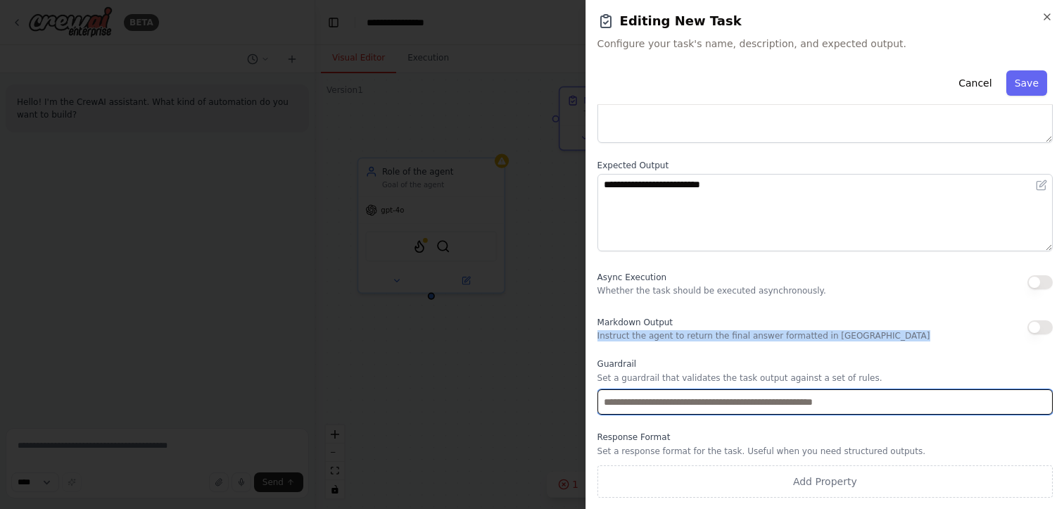
click at [746, 405] on input "text" at bounding box center [825, 401] width 455 height 25
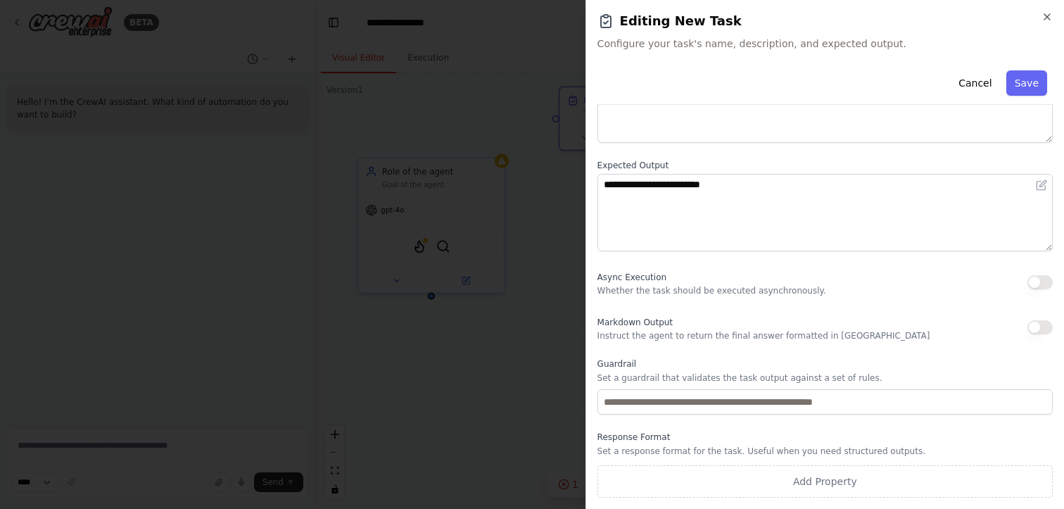
click at [736, 441] on label "Response Format" at bounding box center [825, 436] width 455 height 11
click at [1047, 328] on button "button" at bounding box center [1040, 327] width 25 height 14
click at [887, 338] on div "Markdown Output Instruct the agent to return the final answer formatted in Mark…" at bounding box center [825, 327] width 455 height 28
click at [1039, 326] on button "button" at bounding box center [1040, 327] width 25 height 14
click at [1045, 19] on icon "button" at bounding box center [1048, 17] width 6 height 6
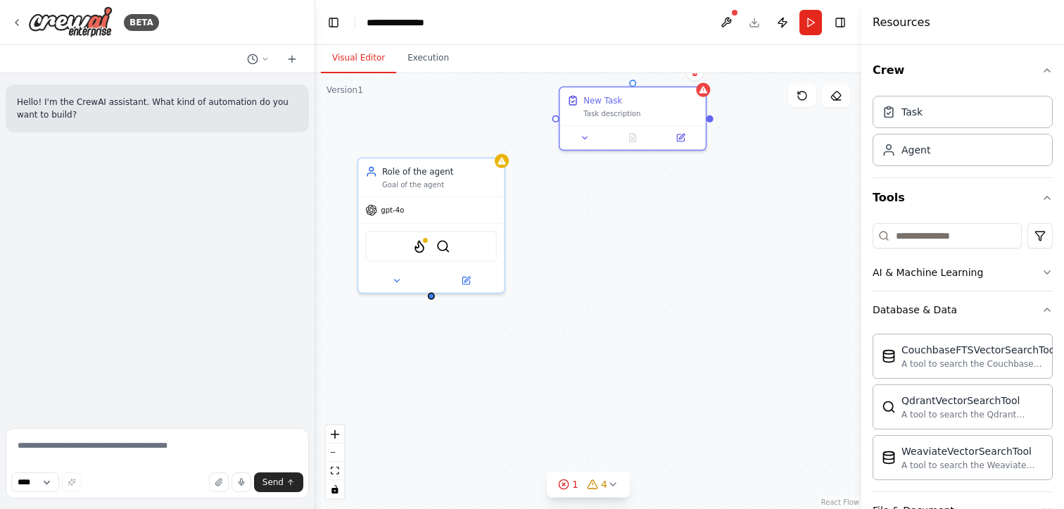
click at [674, 246] on div "Role of the agent Goal of the agent gpt-4o FirecrawlCrawlWebsiteTool BraveSearc…" at bounding box center [588, 291] width 546 height 436
click at [429, 63] on button "Execution" at bounding box center [428, 59] width 64 height 30
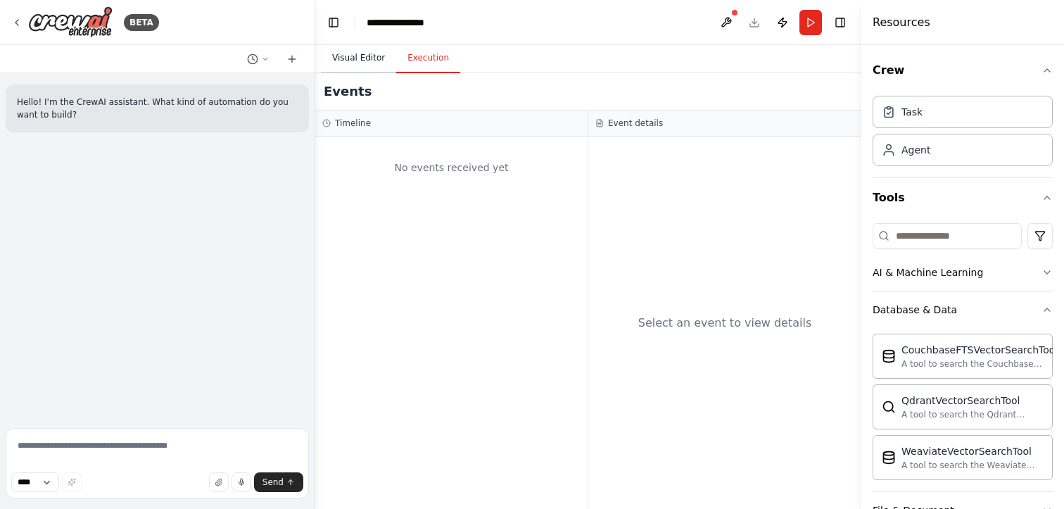
click at [360, 62] on button "Visual Editor" at bounding box center [358, 59] width 75 height 30
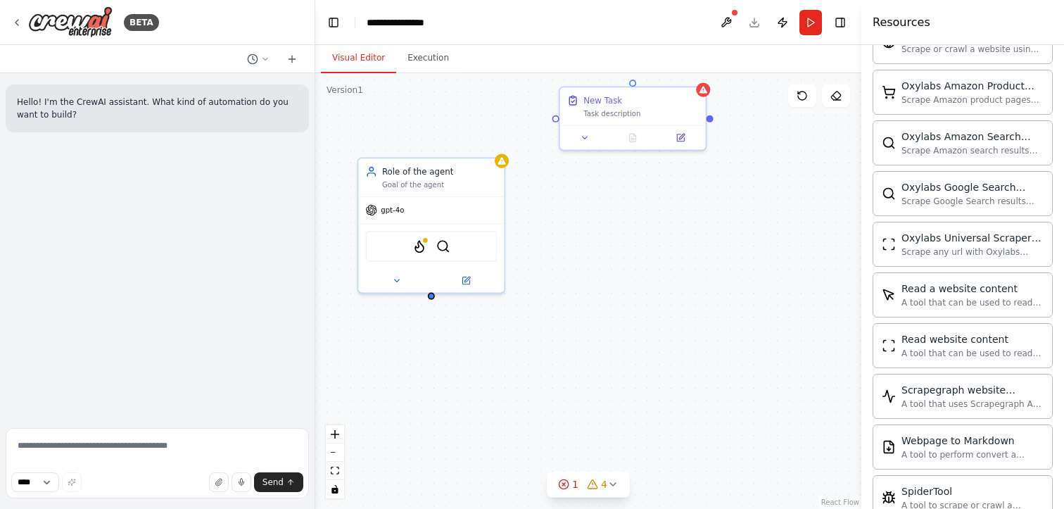
scroll to position [926, 0]
